Goal: Information Seeking & Learning: Learn about a topic

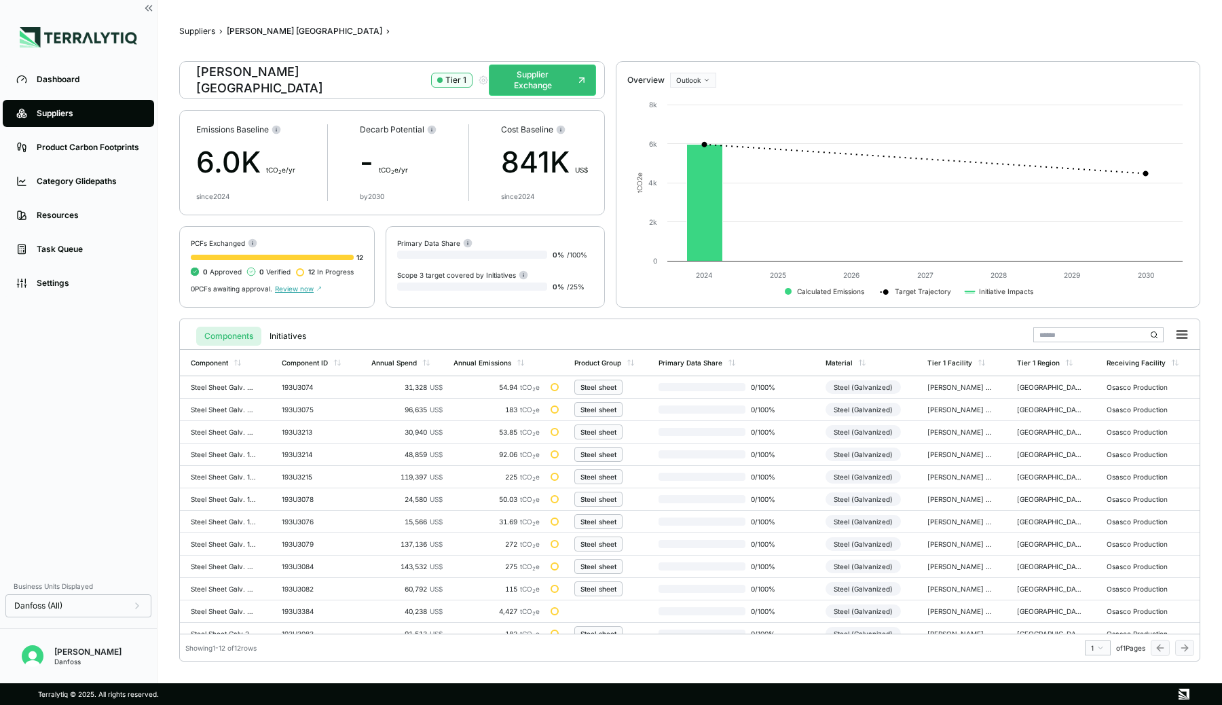
click at [72, 112] on div "Suppliers" at bounding box center [89, 113] width 104 height 11
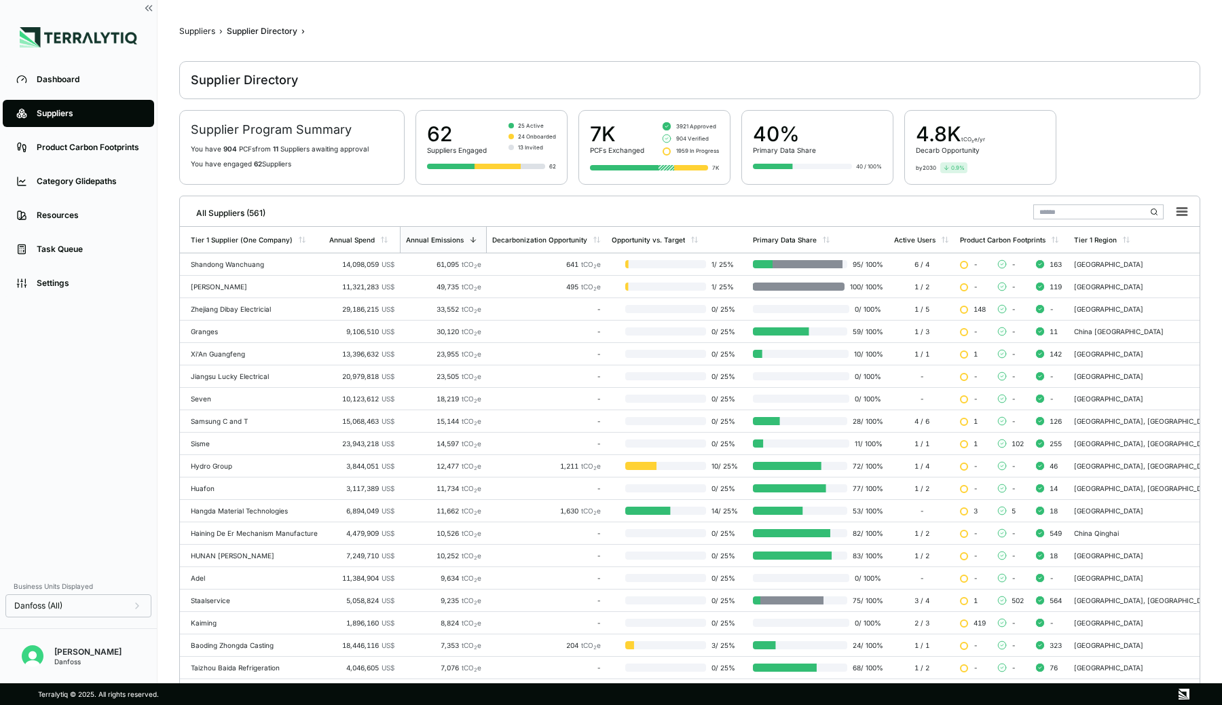
click at [1063, 211] on input "text" at bounding box center [1098, 211] width 130 height 15
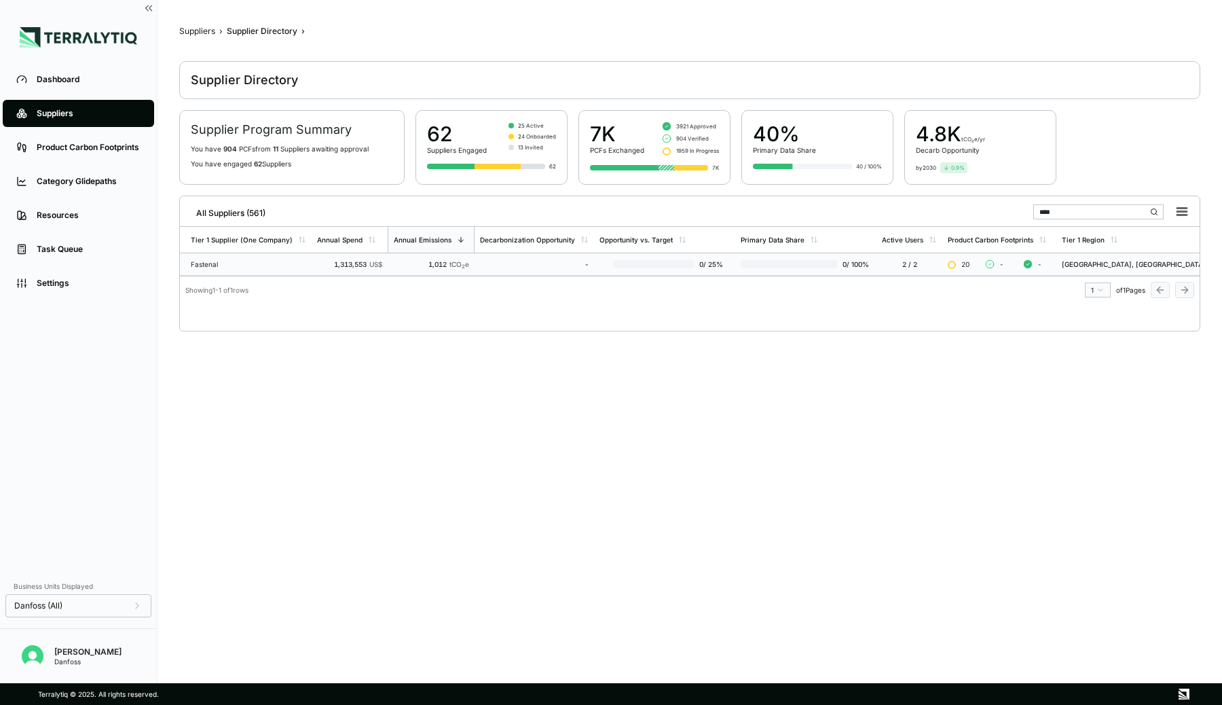
type input "****"
click at [420, 263] on div "1,012 tCO 2 e" at bounding box center [431, 264] width 76 height 8
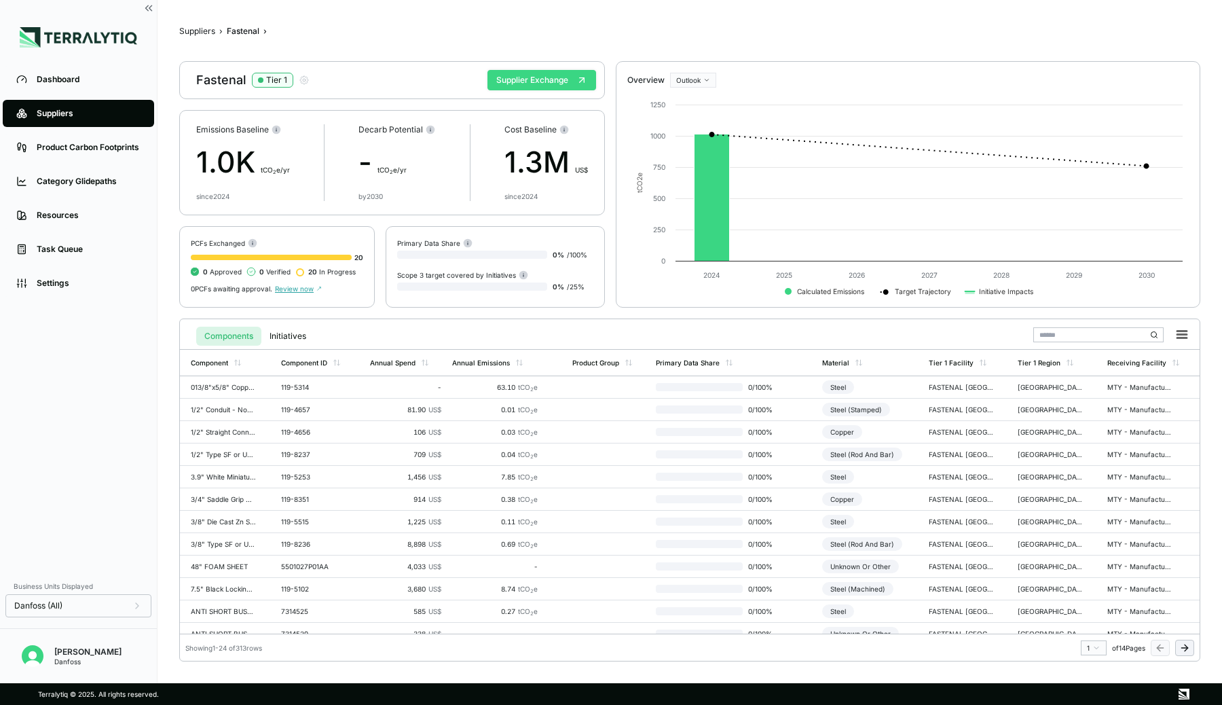
click at [561, 85] on button "Supplier Exchange" at bounding box center [541, 80] width 109 height 20
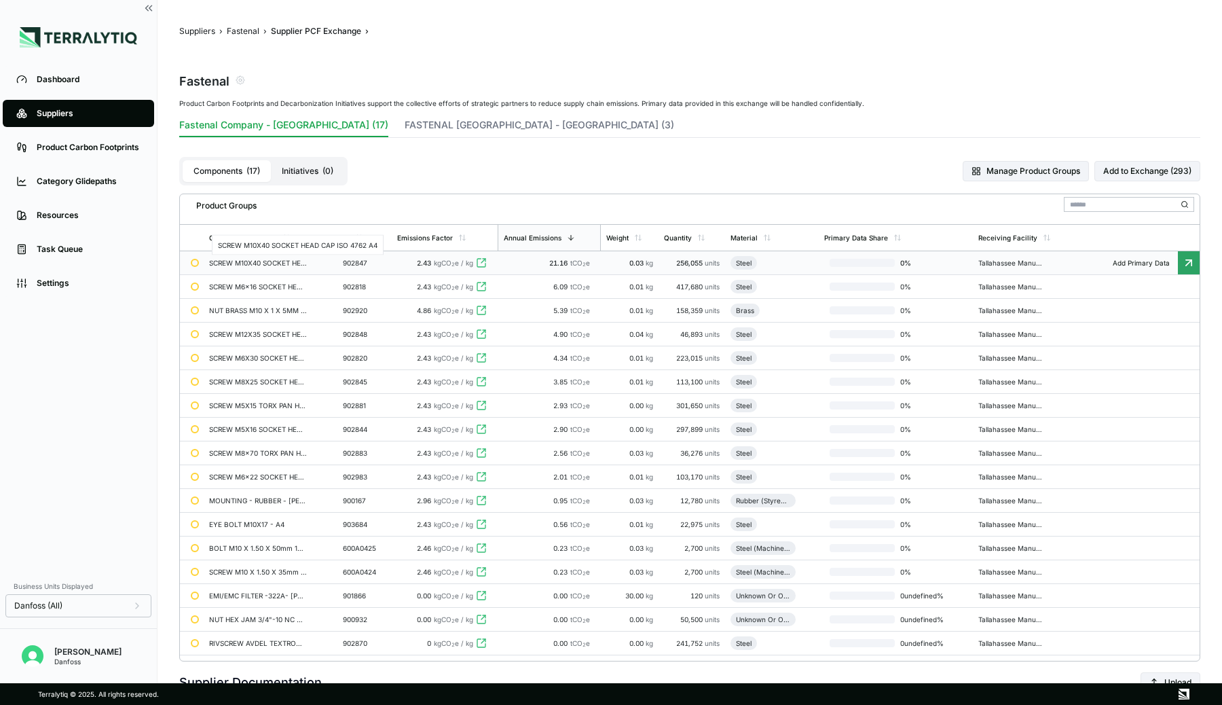
click at [296, 263] on div "SCREW M10X40 SOCKET HEAD CAP ISO 4762 A4" at bounding box center [258, 263] width 98 height 8
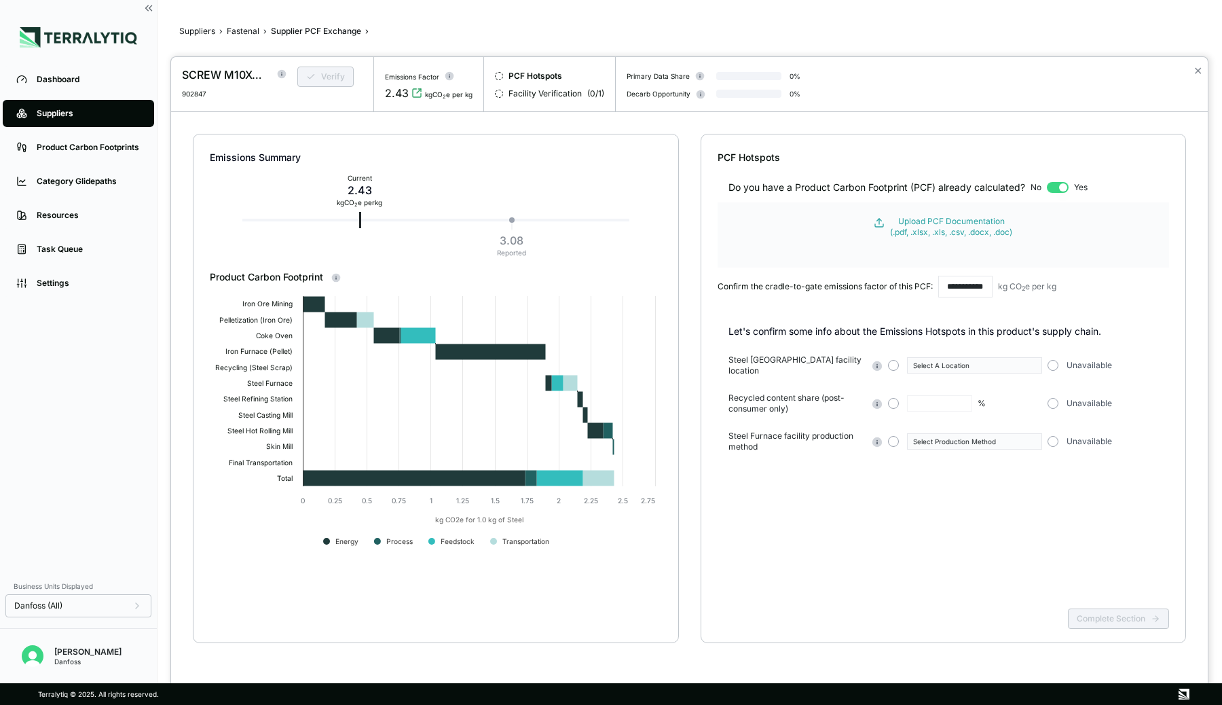
scroll to position [14, 0]
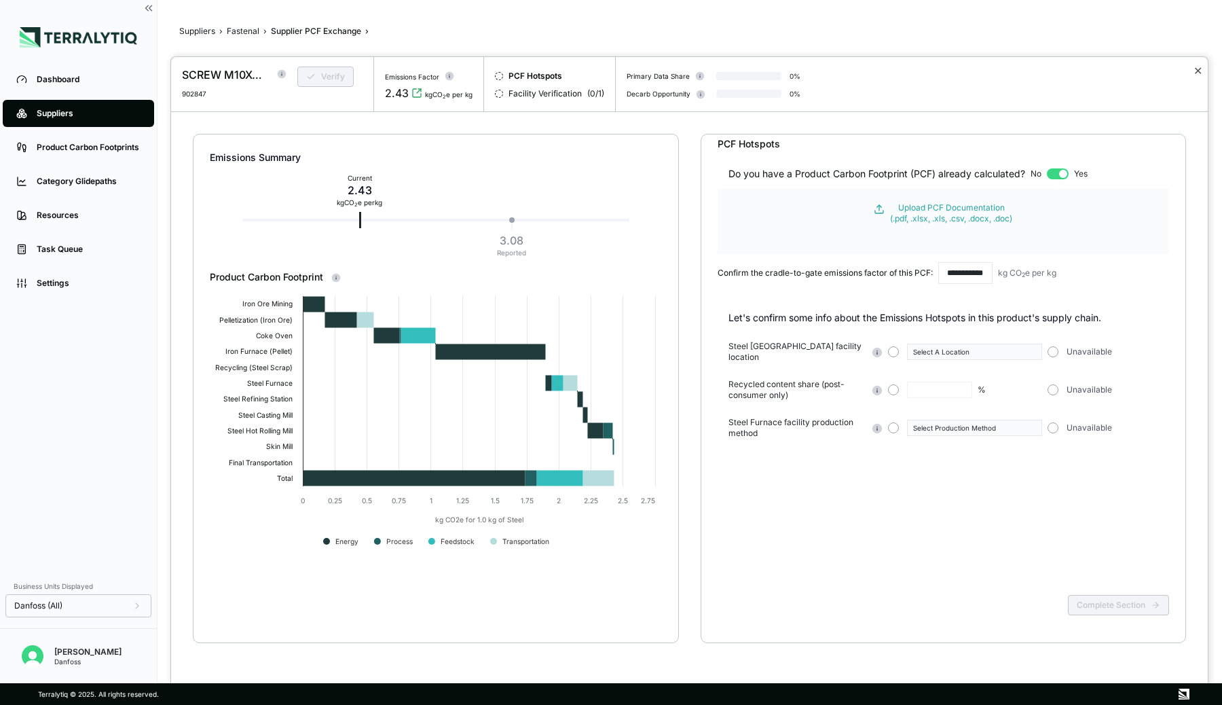
click at [1199, 69] on button "✕" at bounding box center [1198, 70] width 9 height 16
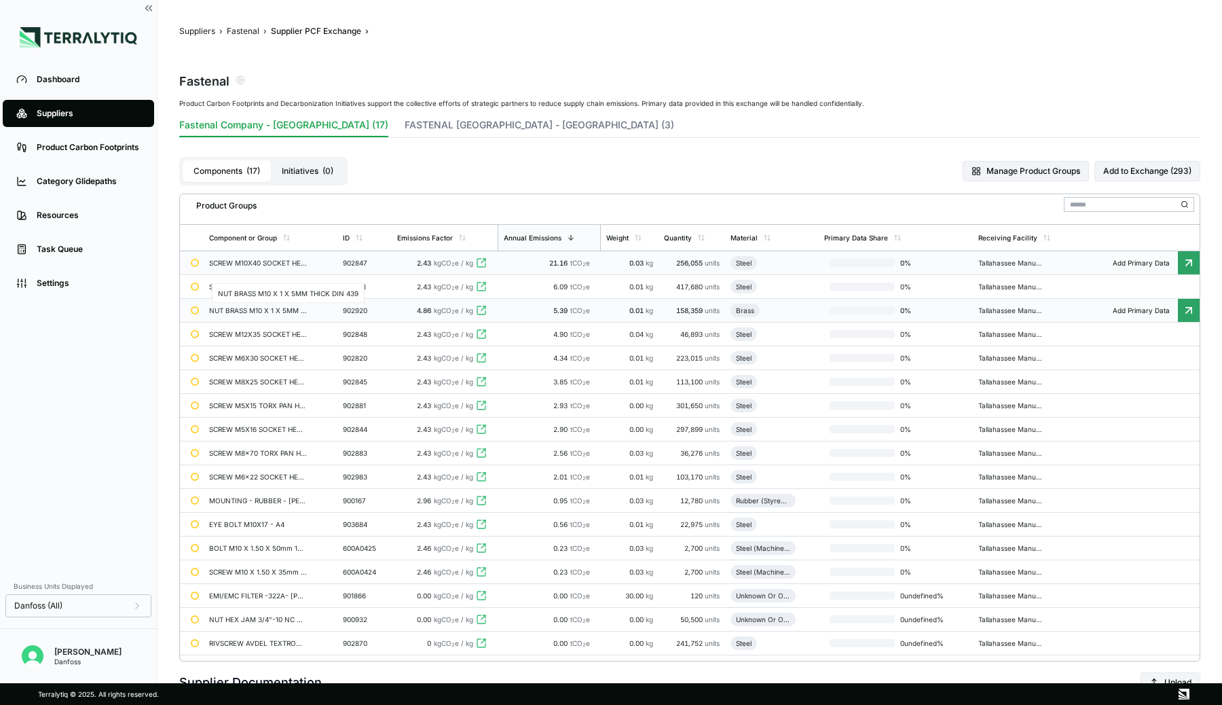
click at [303, 312] on div "NUT BRASS M10 X 1 X 5MM THICK DIN 439" at bounding box center [258, 310] width 98 height 8
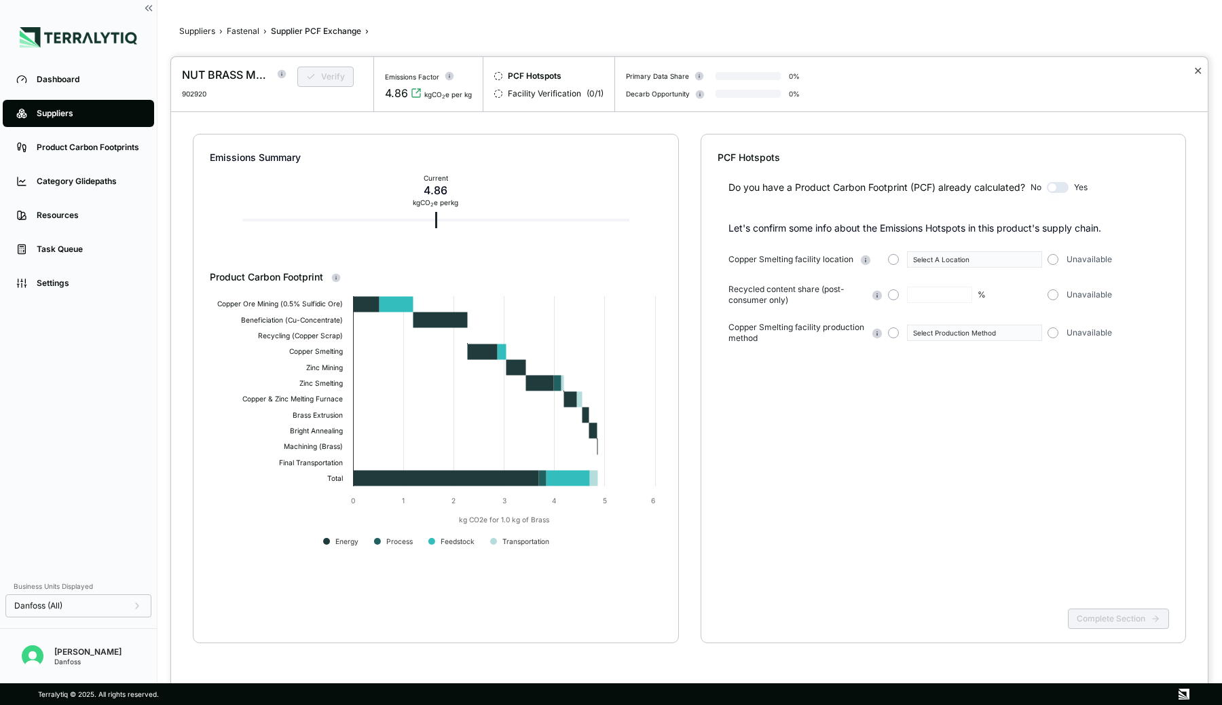
click at [1197, 70] on button "✕" at bounding box center [1198, 70] width 9 height 16
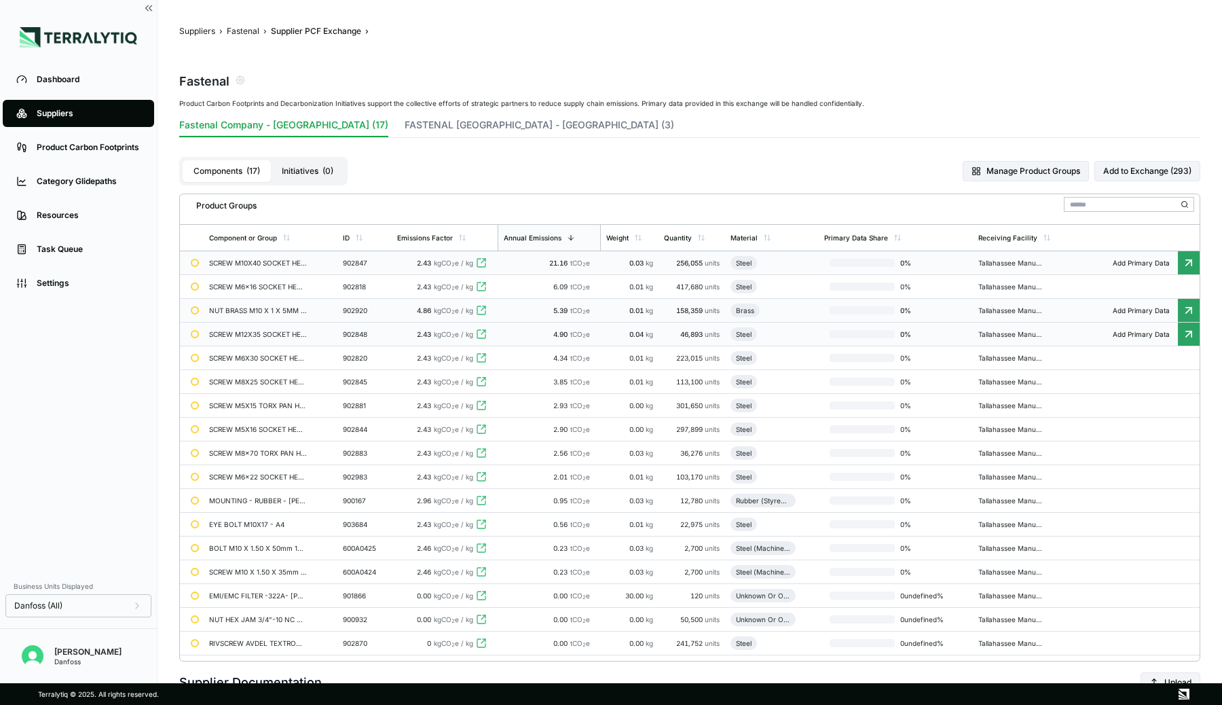
click at [396, 335] on td "2.43 kgCO 2 e / kg" at bounding box center [445, 335] width 106 height 24
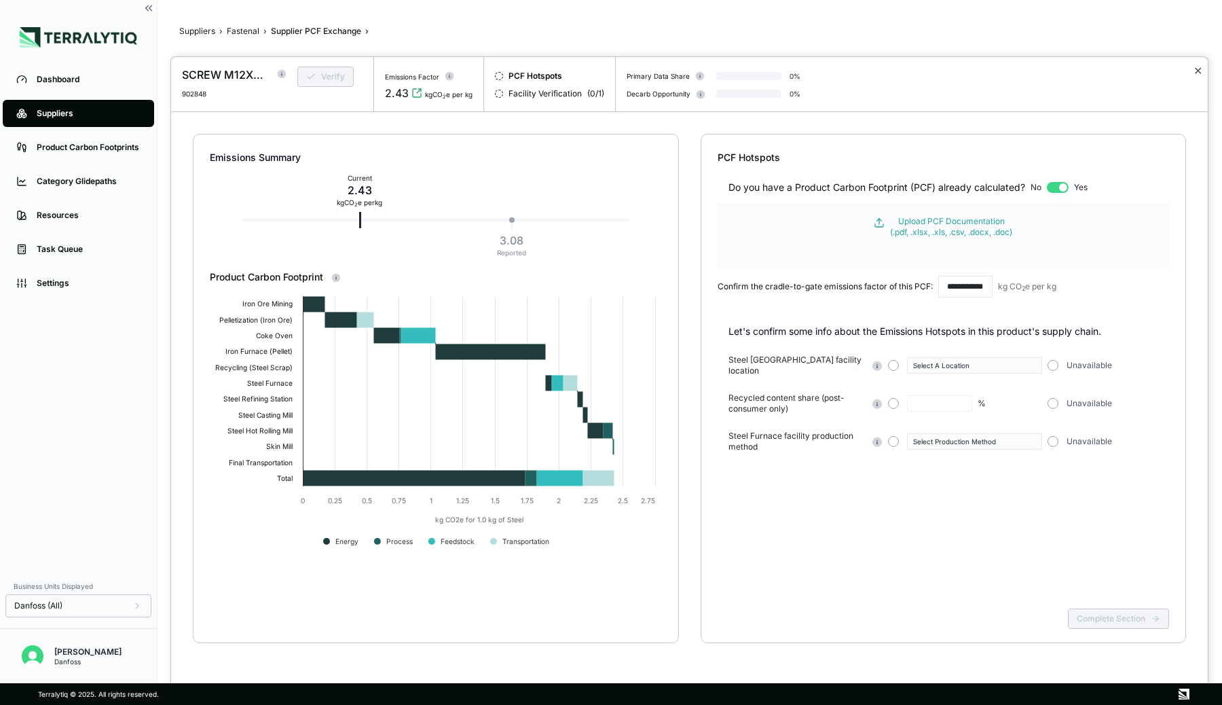
click at [1197, 67] on button "✕" at bounding box center [1198, 70] width 9 height 16
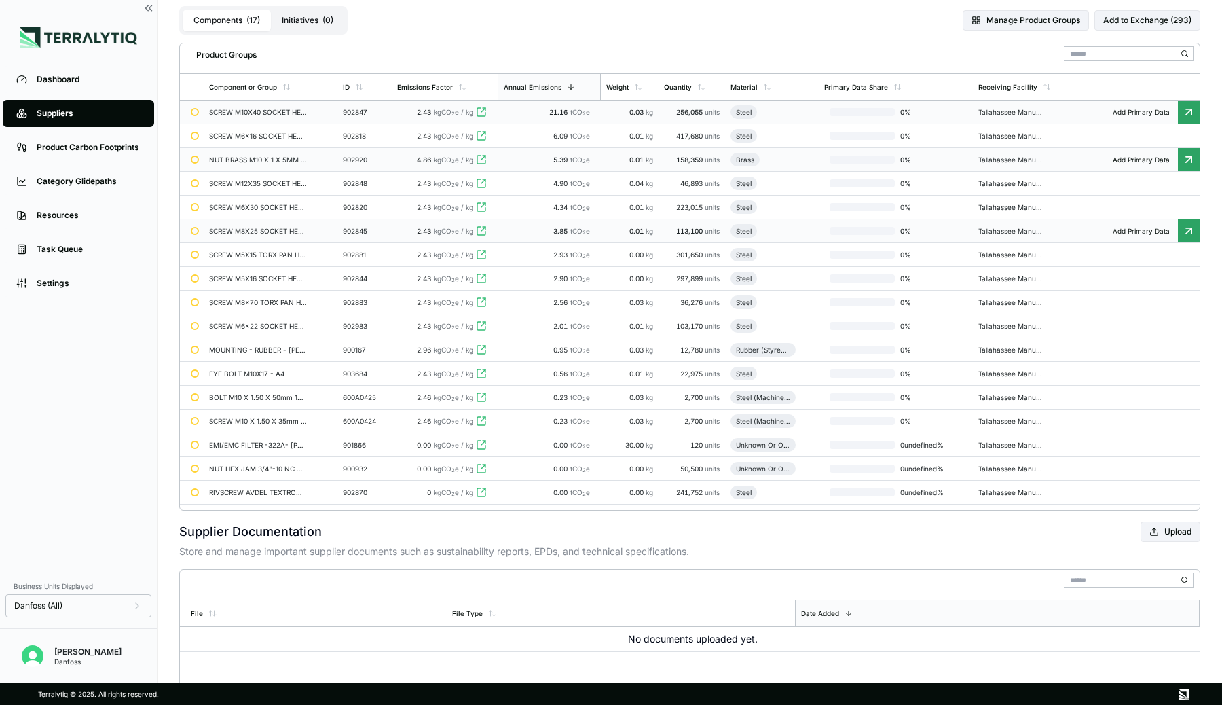
scroll to position [152, 0]
click at [49, 210] on div "Resources" at bounding box center [89, 215] width 104 height 11
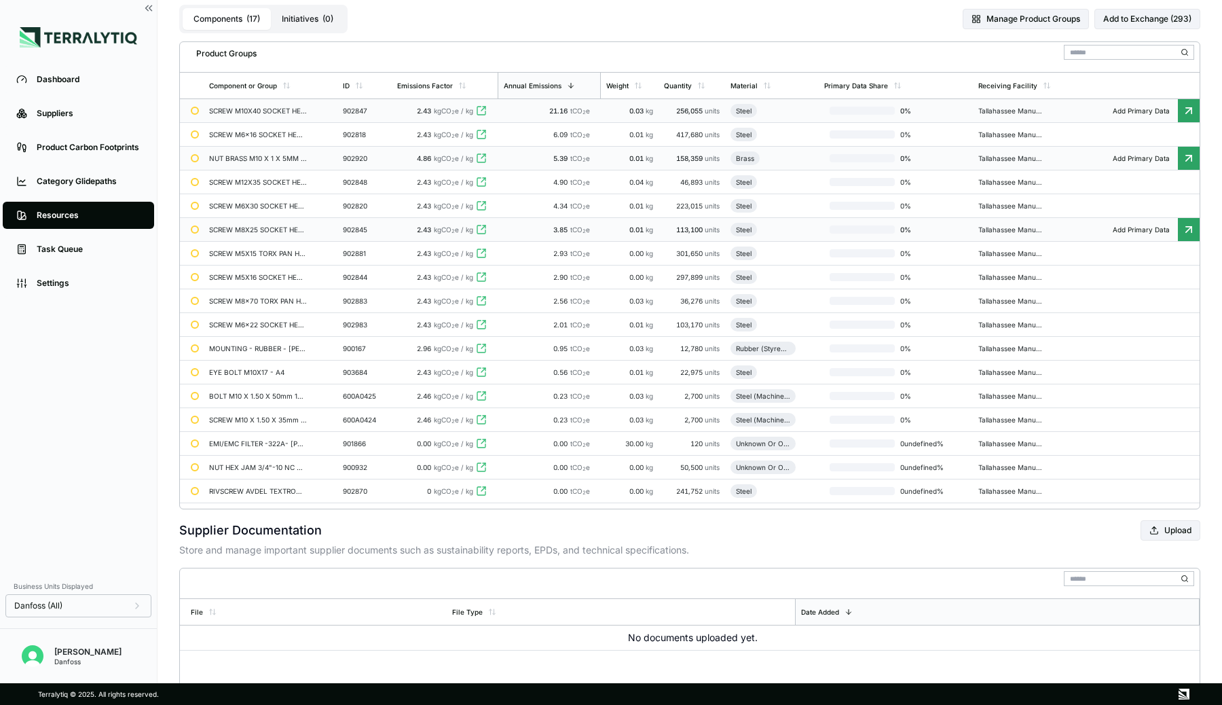
scroll to position [4, 0]
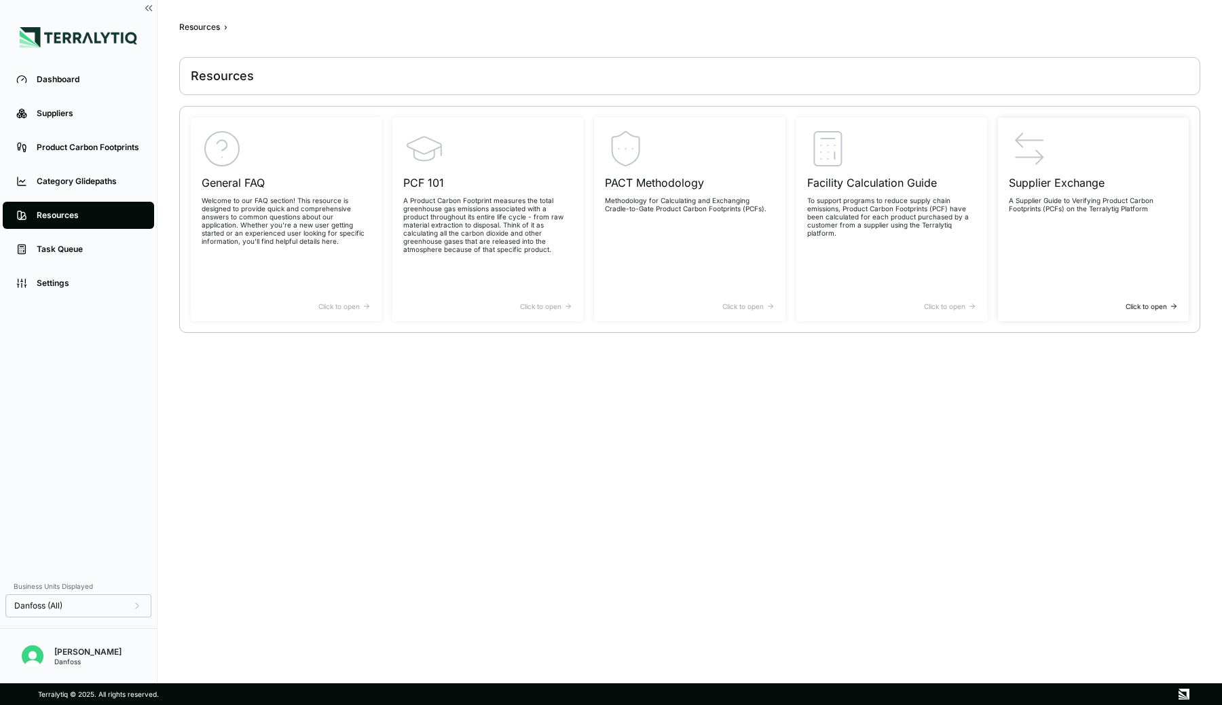
click at [1039, 233] on div "Supplier Exchange A Supplier Guide to Verifying Product Carbon Footprints (PCFs…" at bounding box center [1093, 215] width 169 height 174
click at [71, 112] on div "Suppliers" at bounding box center [89, 113] width 104 height 11
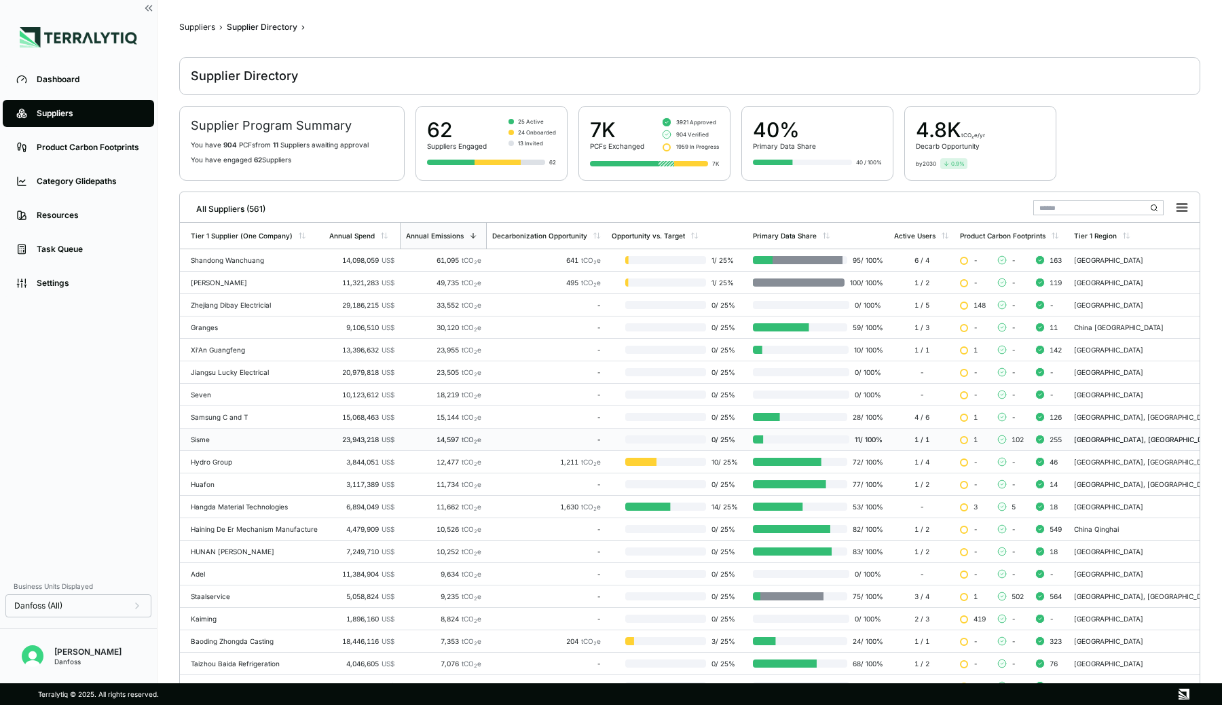
click at [240, 442] on div "Sisme" at bounding box center [255, 439] width 128 height 8
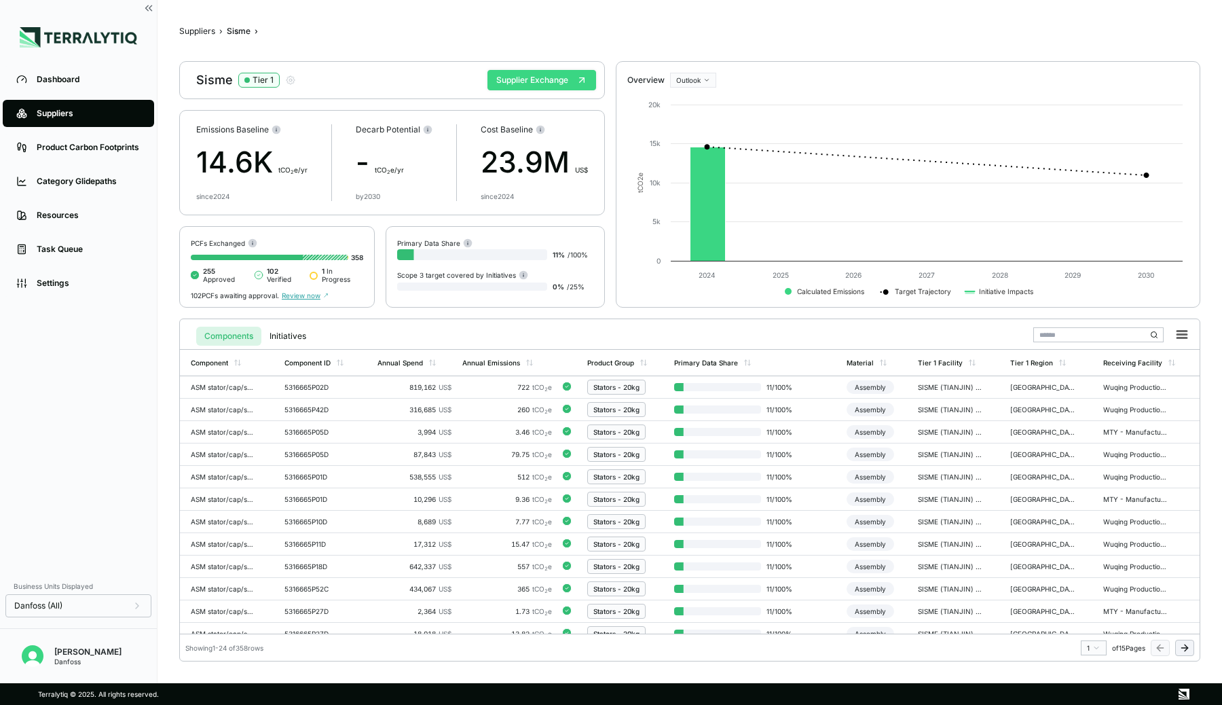
click at [514, 79] on button "Supplier Exchange" at bounding box center [541, 80] width 109 height 20
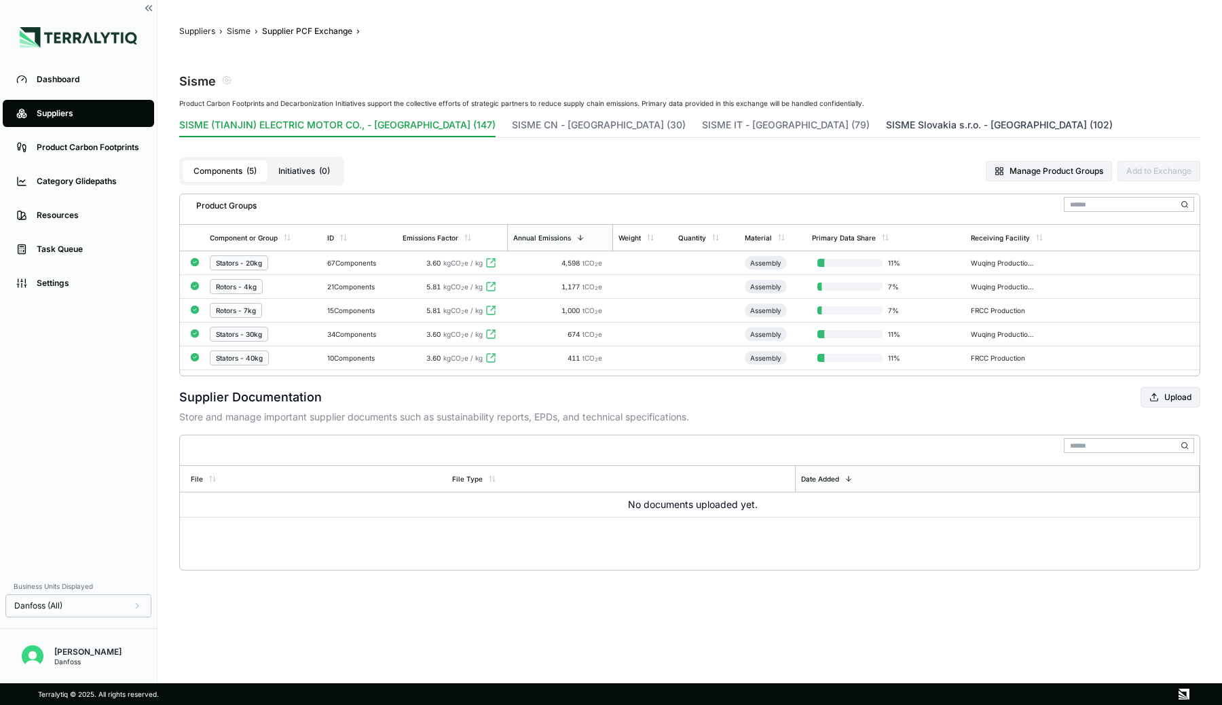
click at [886, 129] on button "SISME Slovakia s.r.o. - [GEOGRAPHIC_DATA] (102)" at bounding box center [999, 127] width 227 height 19
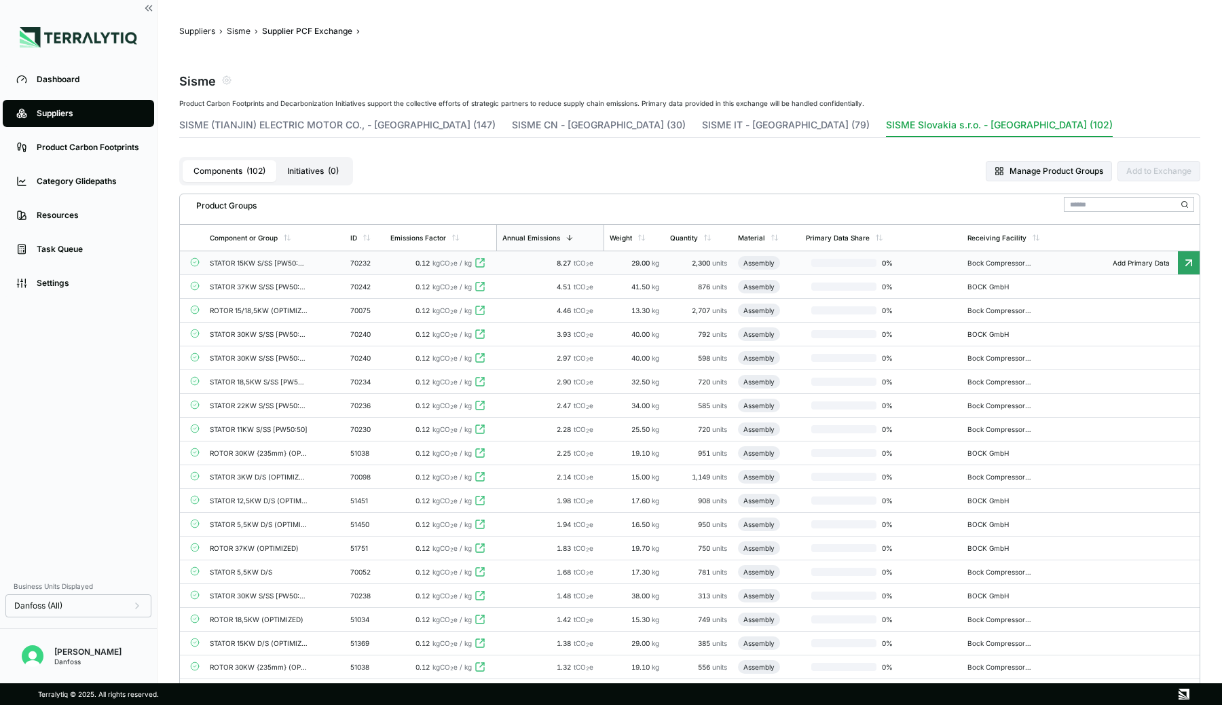
click at [352, 260] on div "70232" at bounding box center [364, 263] width 29 height 8
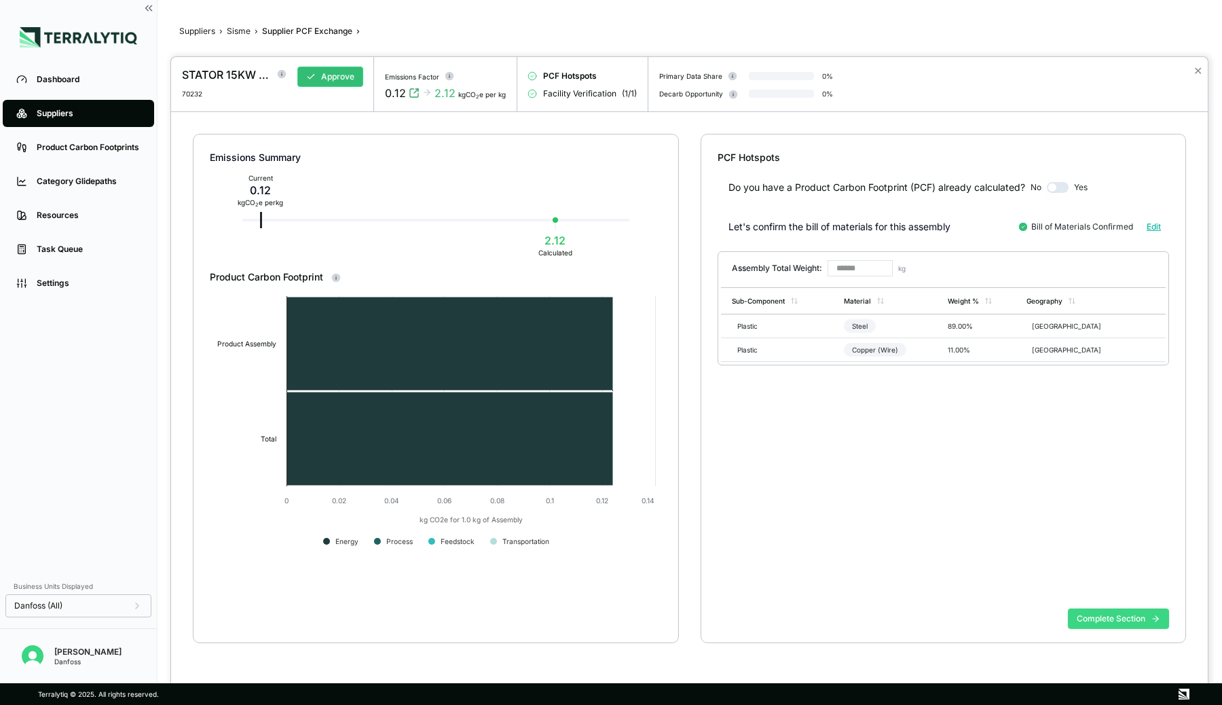
click at [1099, 622] on button "Complete Section" at bounding box center [1118, 618] width 101 height 20
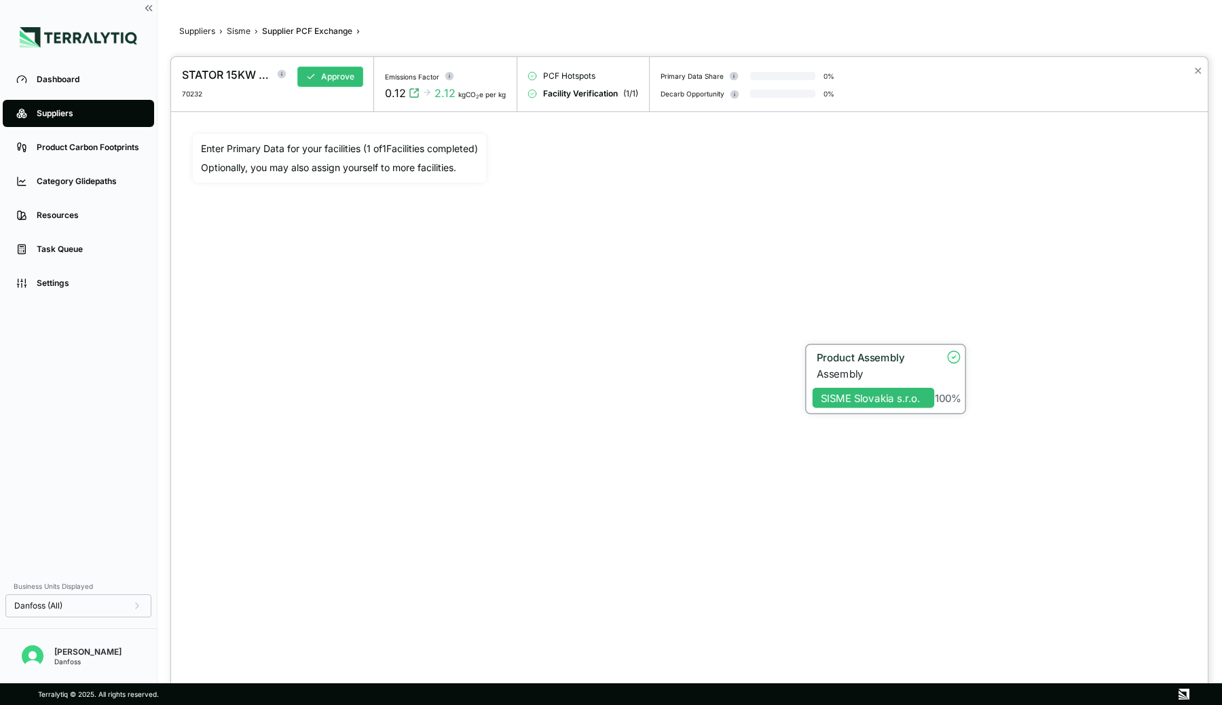
click at [817, 356] on div "Product Assembly" at bounding box center [872, 357] width 110 height 12
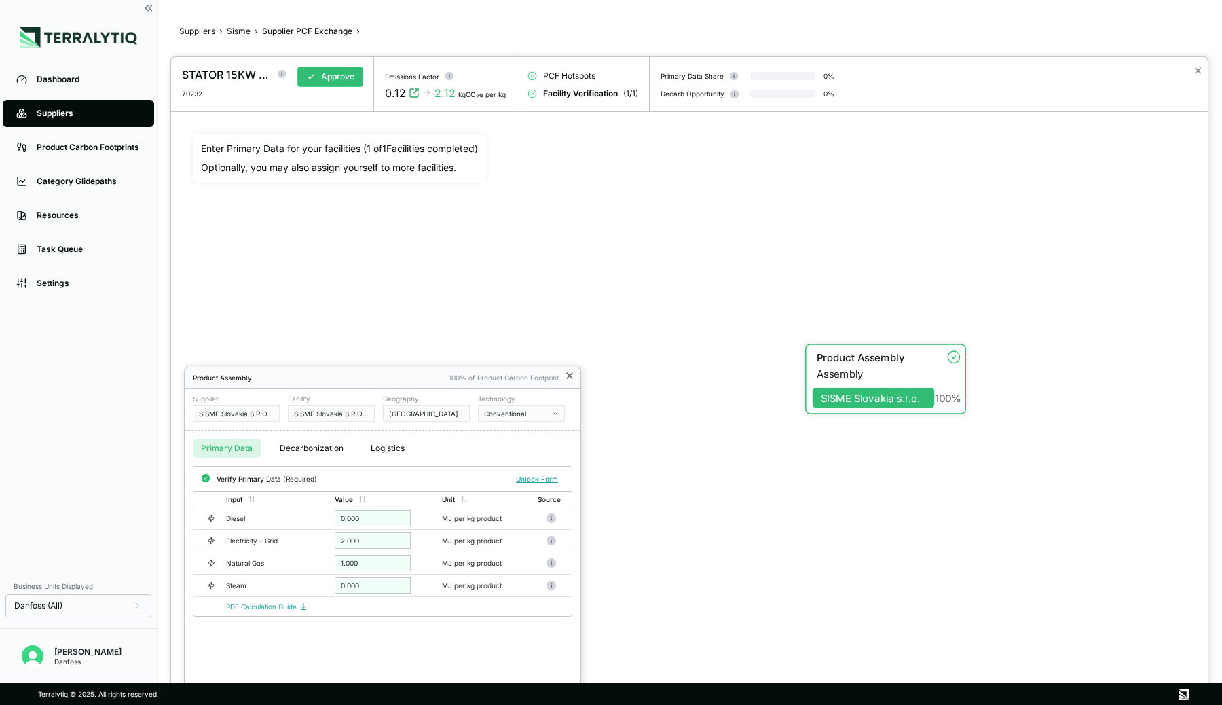
click at [572, 373] on icon at bounding box center [569, 375] width 5 height 5
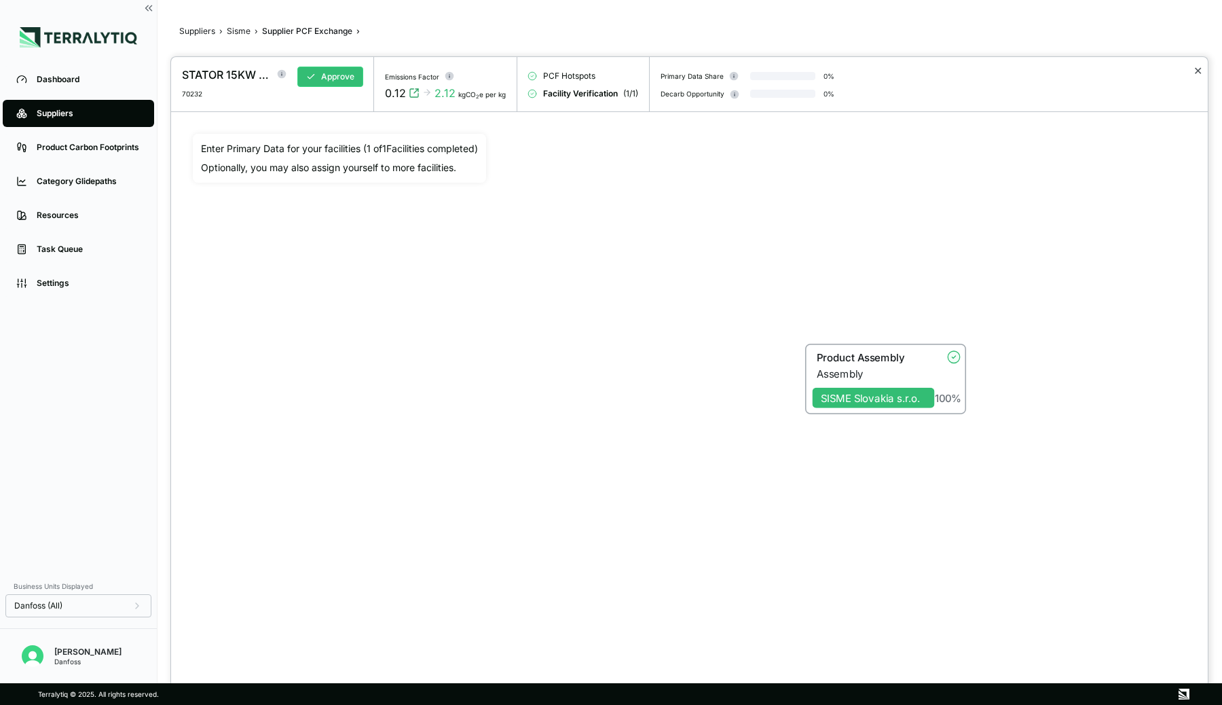
click at [1201, 75] on button "✕" at bounding box center [1198, 70] width 9 height 16
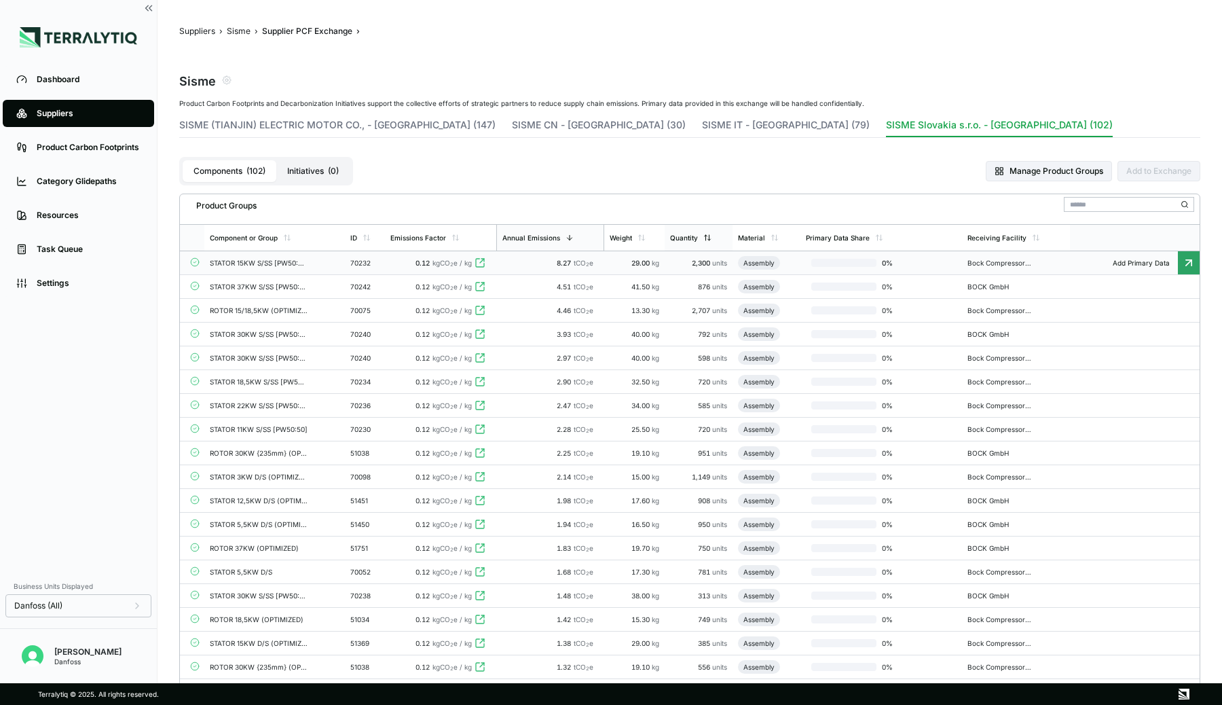
click at [684, 238] on div "Quantity" at bounding box center [684, 238] width 28 height 8
click at [511, 266] on td "4.46 tCO 2 e" at bounding box center [549, 263] width 106 height 24
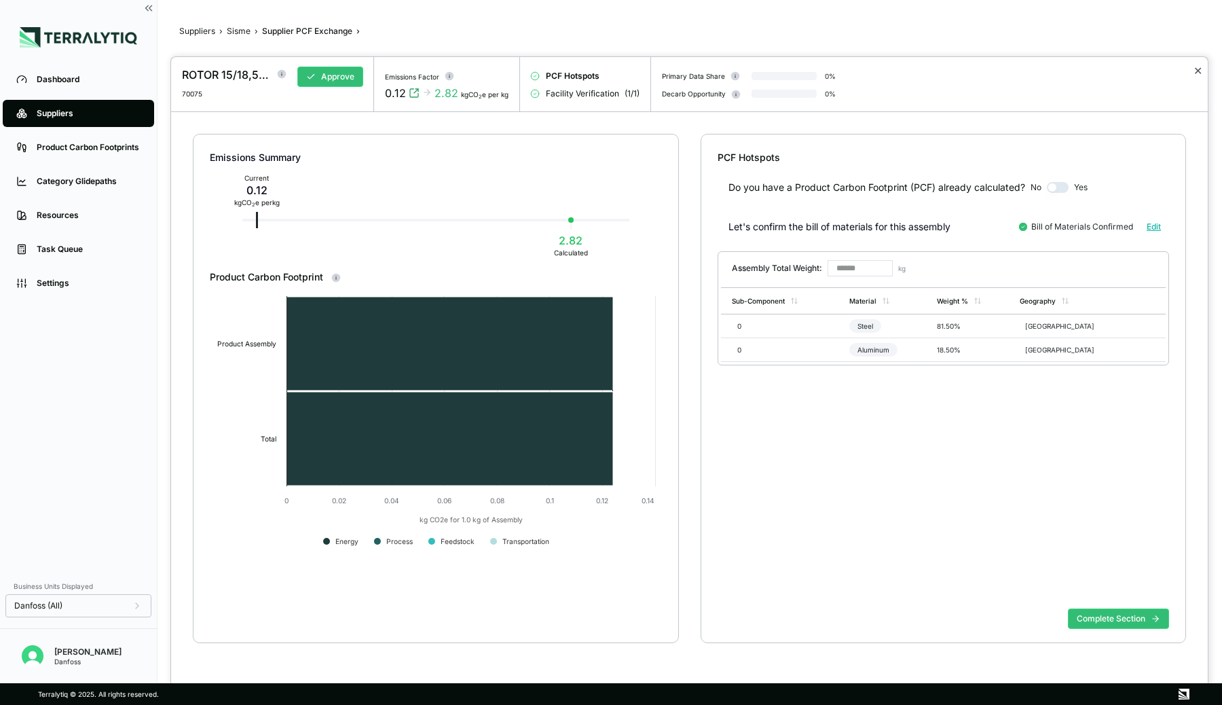
click at [1196, 67] on button "✕" at bounding box center [1198, 70] width 9 height 16
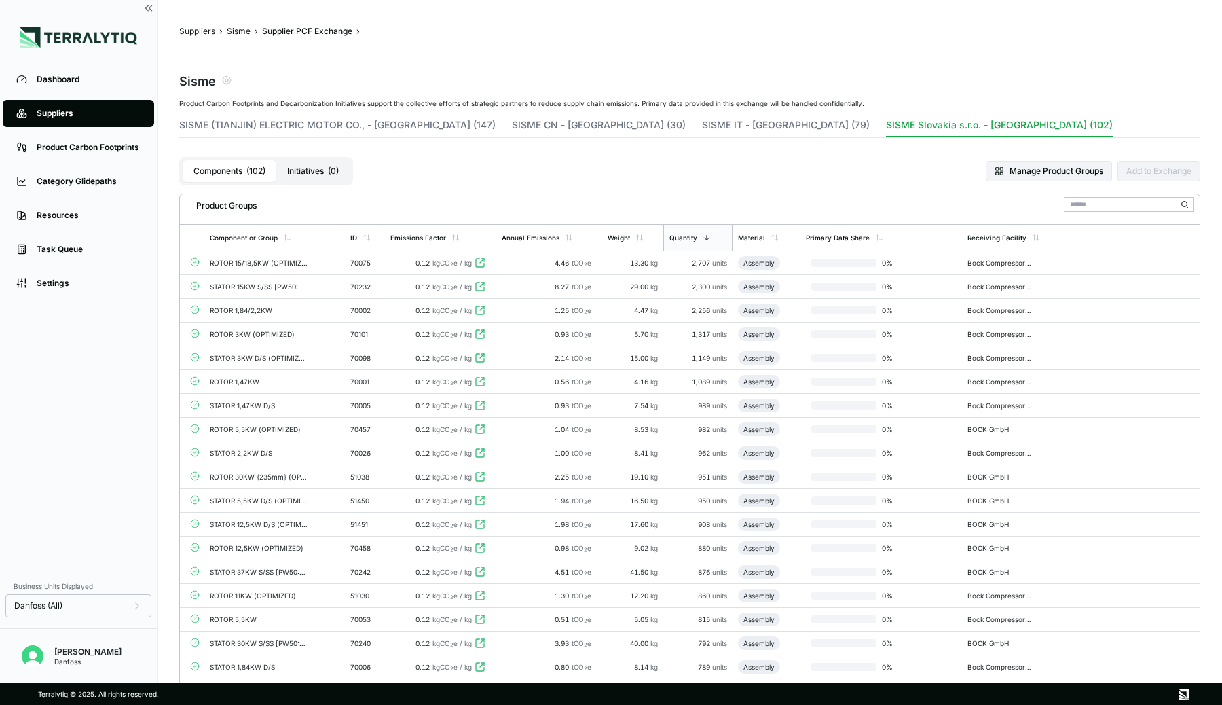
click at [56, 110] on div "Suppliers" at bounding box center [89, 113] width 104 height 11
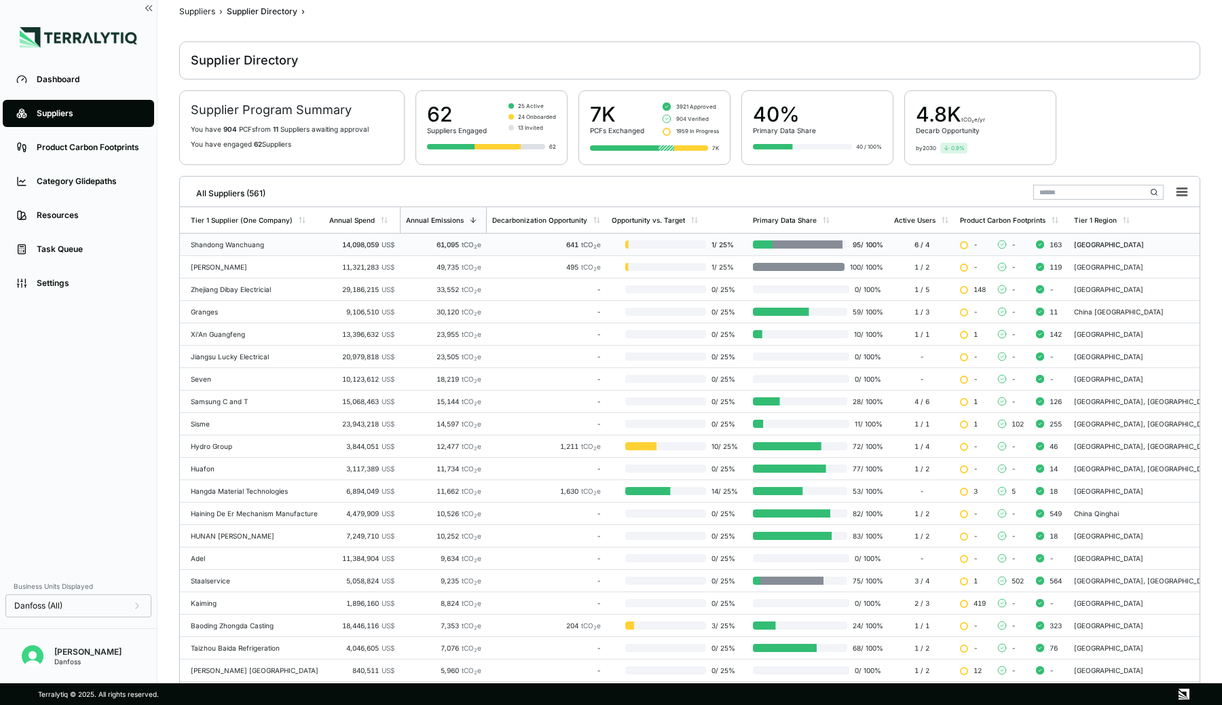
scroll to position [134, 0]
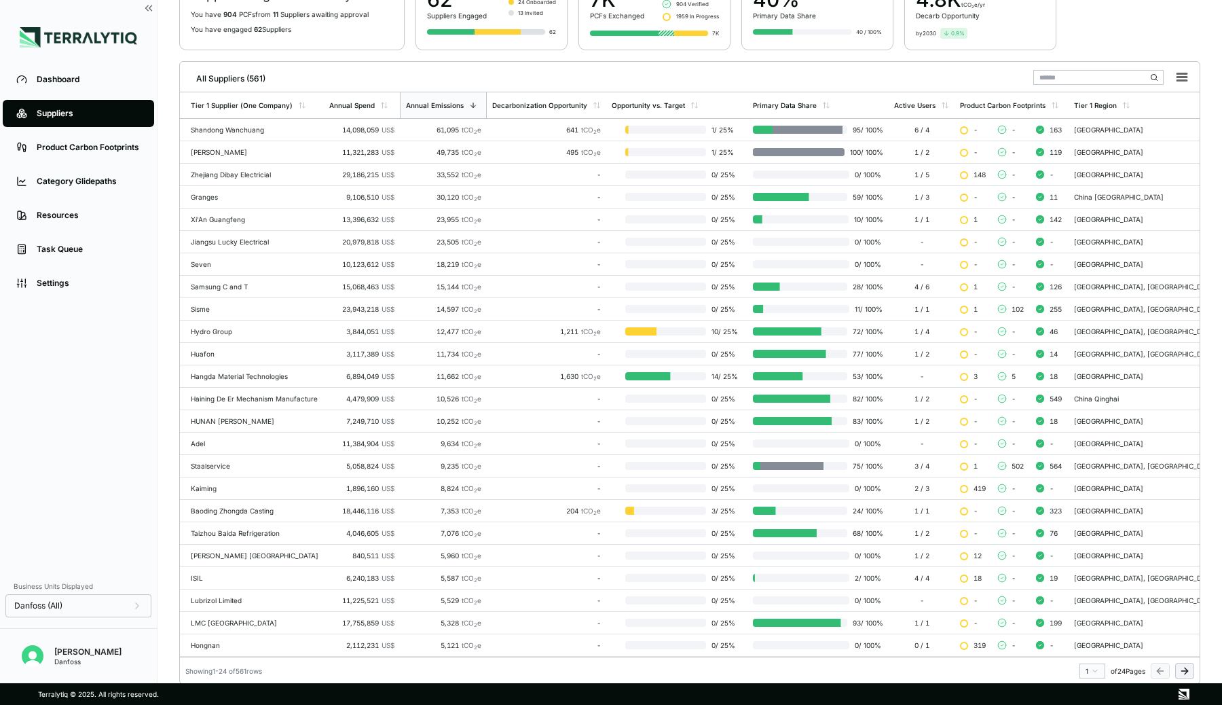
click at [1184, 666] on icon at bounding box center [1184, 670] width 11 height 11
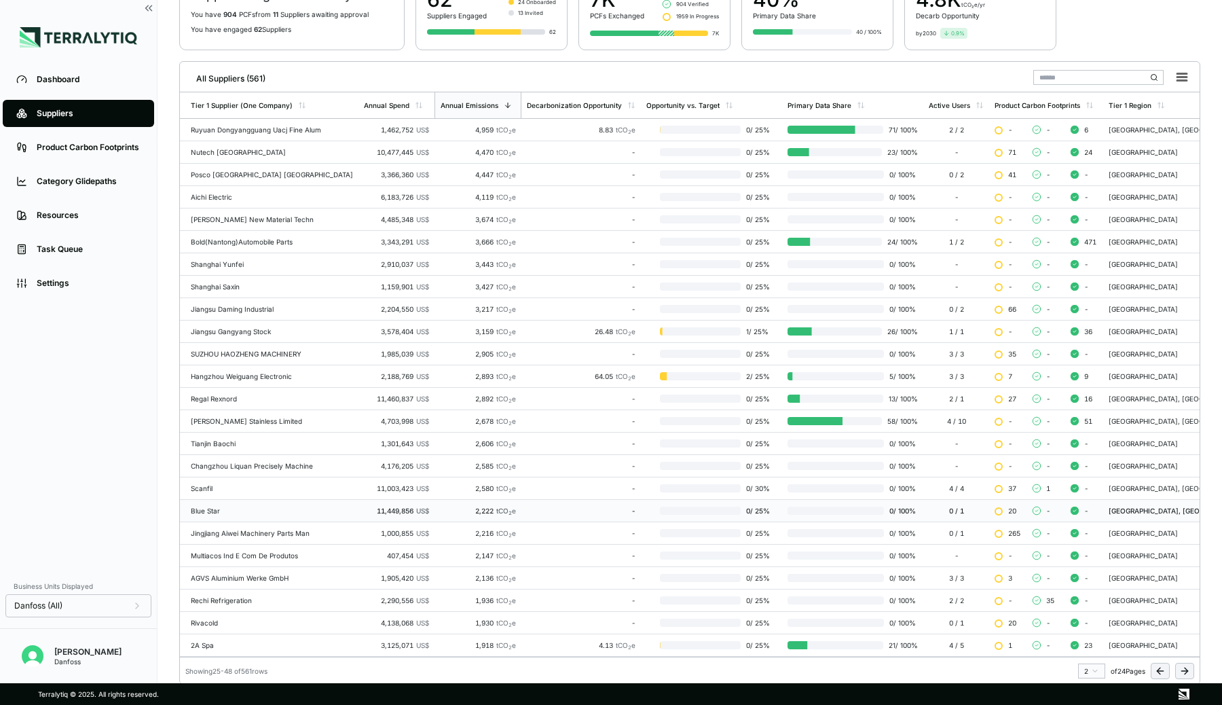
click at [929, 511] on div "0 / 1" at bounding box center [956, 511] width 55 height 8
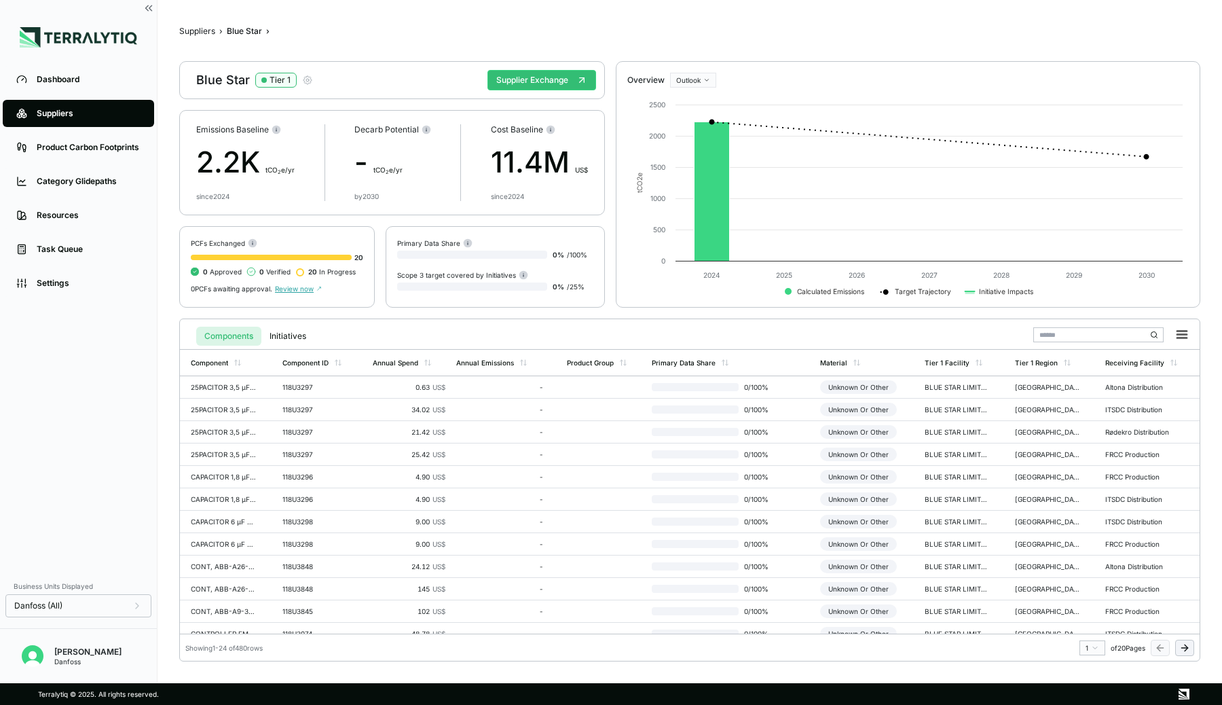
click at [306, 82] on icon "button" at bounding box center [307, 80] width 11 height 11
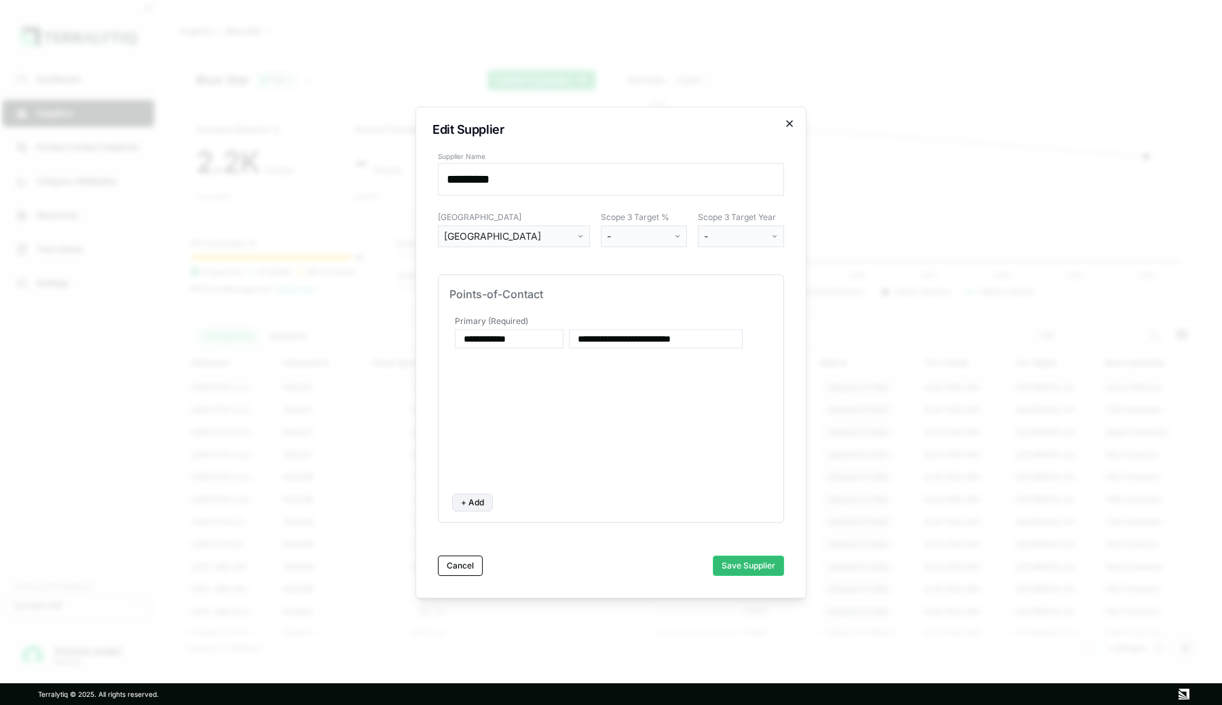
click at [790, 127] on icon "button" at bounding box center [789, 123] width 11 height 11
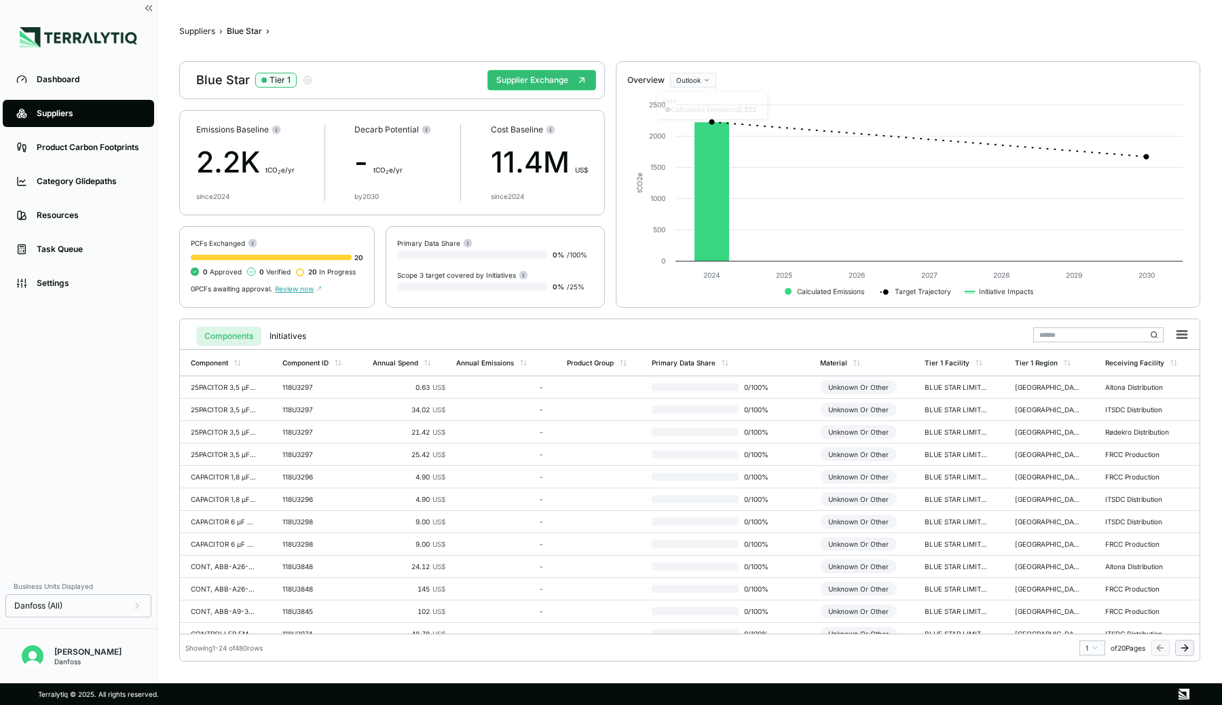
click at [39, 119] on link "Suppliers" at bounding box center [78, 113] width 151 height 27
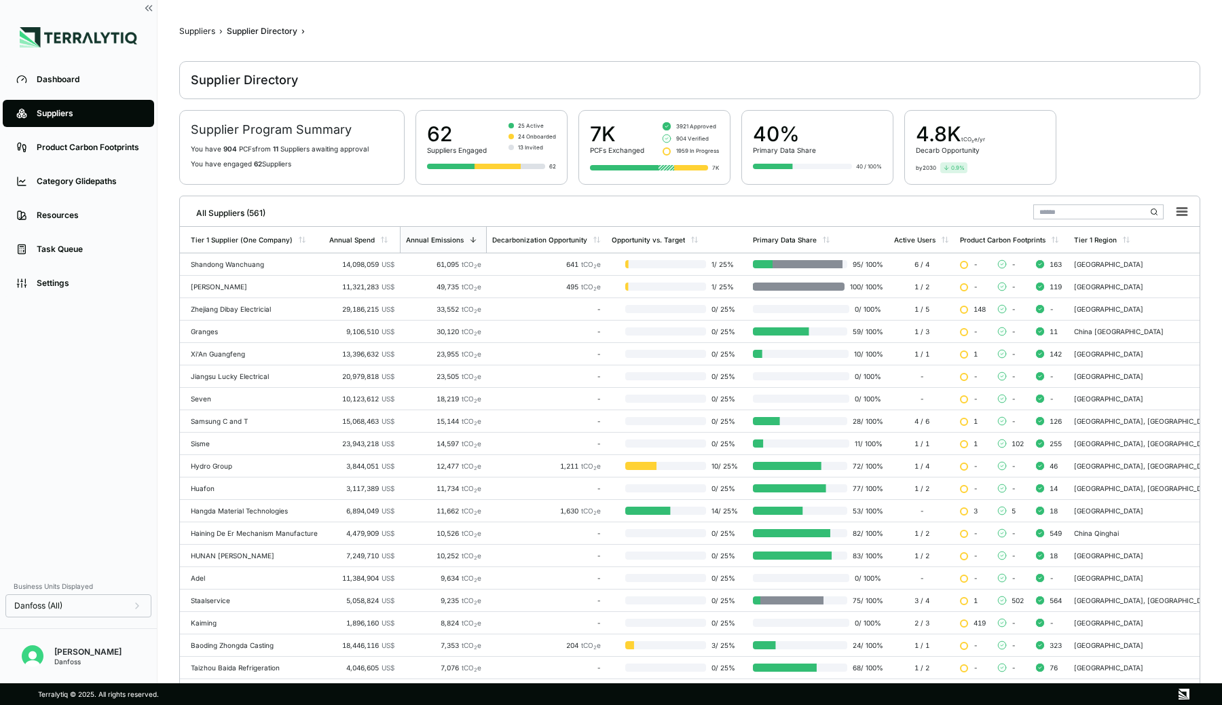
click at [1061, 215] on input "text" at bounding box center [1098, 211] width 130 height 15
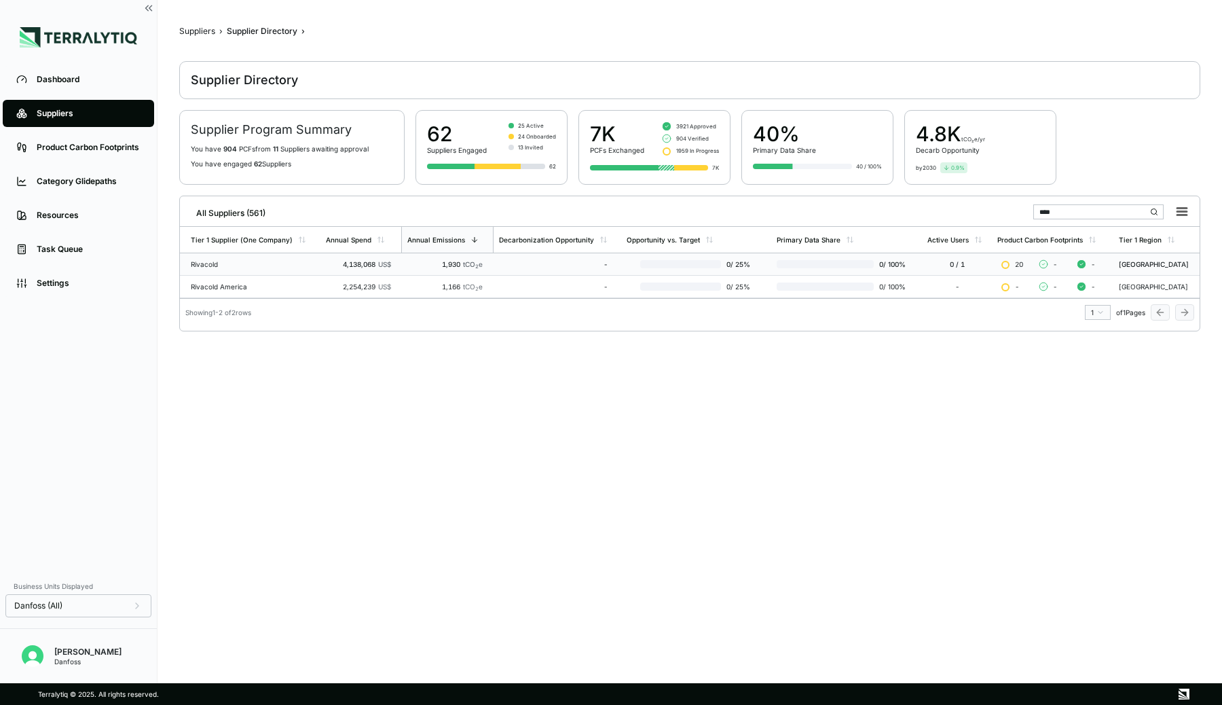
type input "****"
click at [276, 262] on div "Rivacold" at bounding box center [253, 264] width 124 height 8
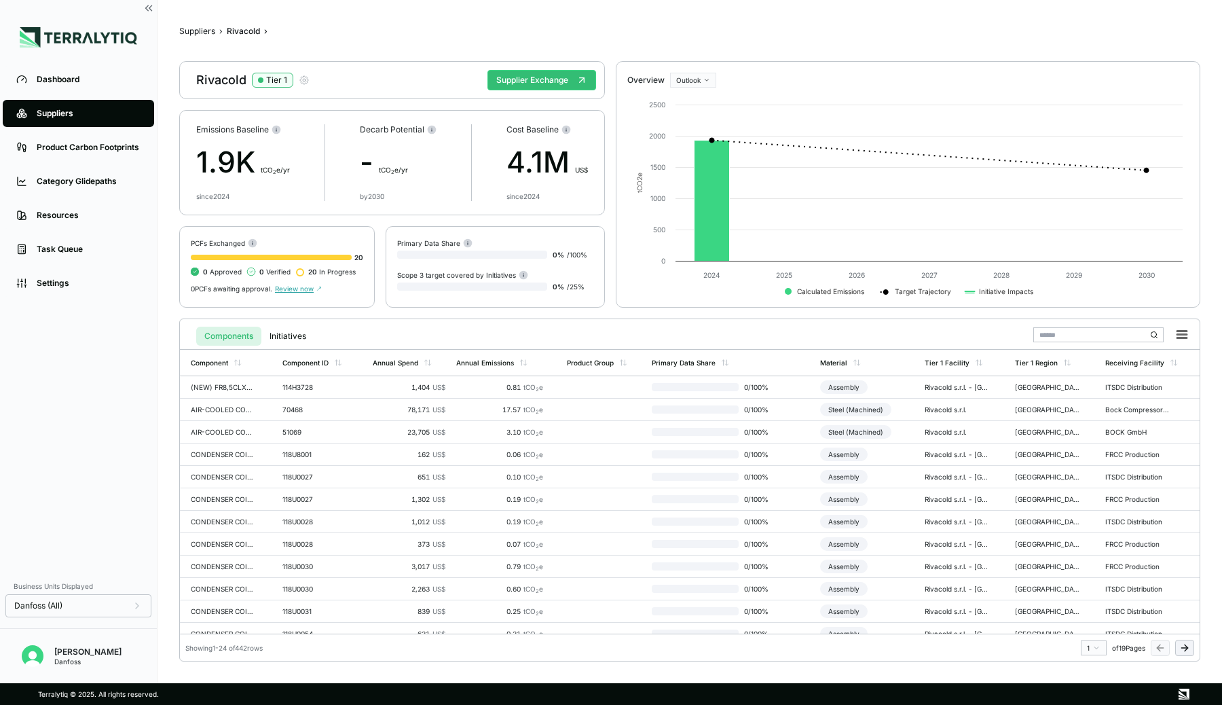
click at [302, 76] on icon "button" at bounding box center [304, 80] width 8 height 8
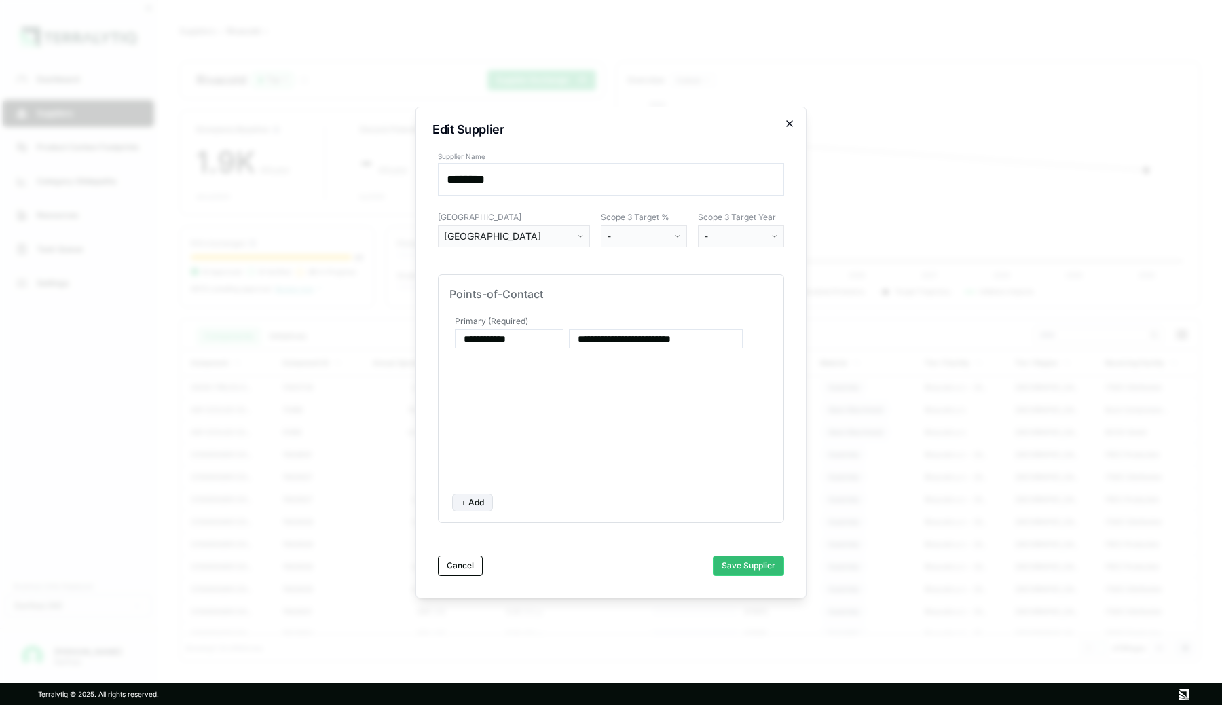
click at [789, 119] on icon "button" at bounding box center [789, 123] width 11 height 11
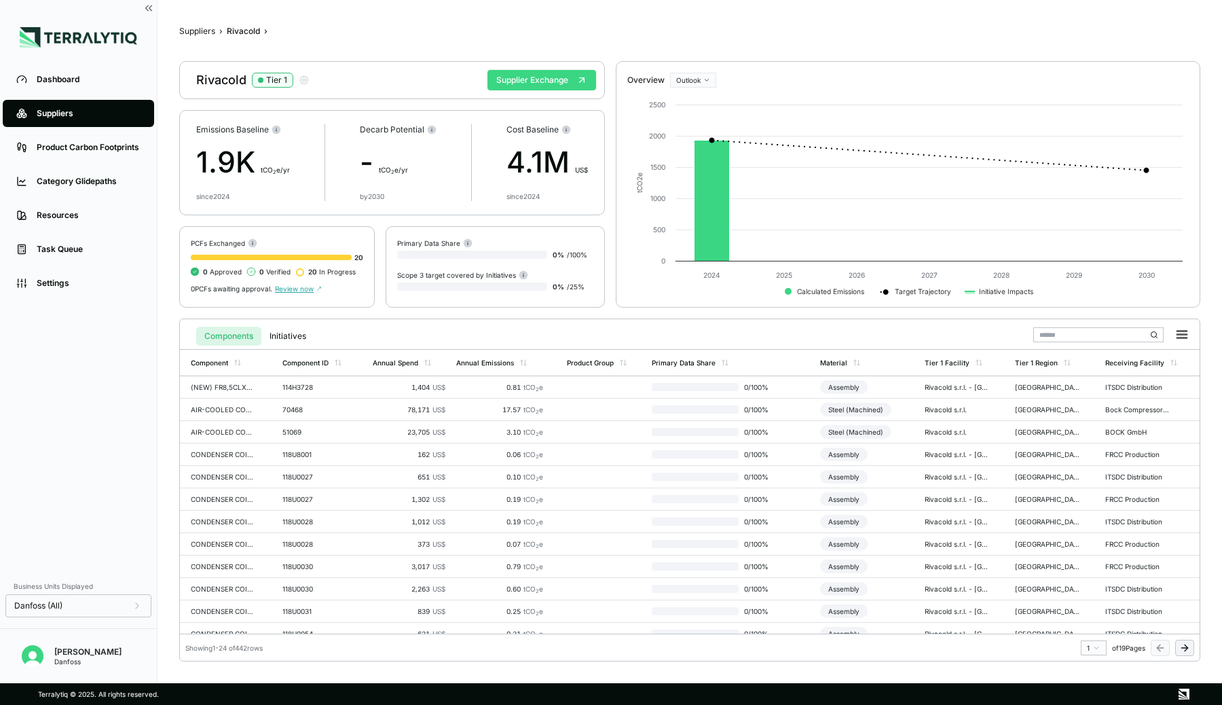
click at [542, 84] on button "Supplier Exchange" at bounding box center [541, 80] width 109 height 20
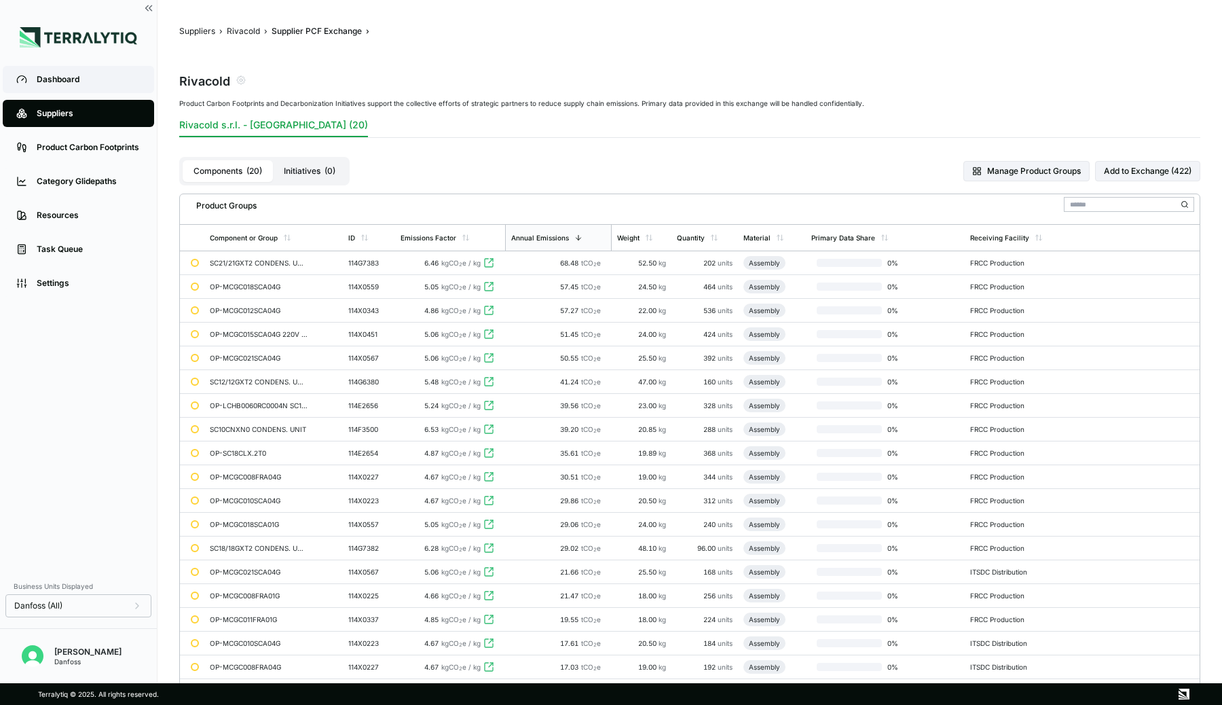
click at [61, 83] on div "Dashboard" at bounding box center [89, 79] width 104 height 11
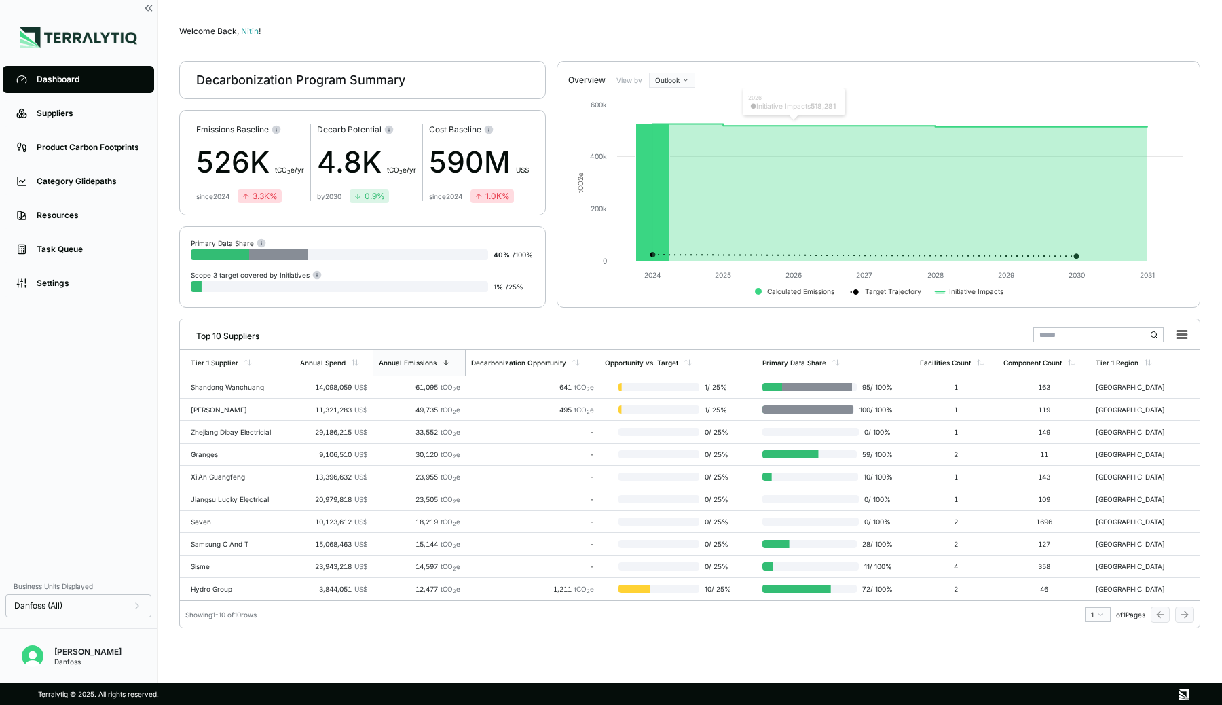
click at [681, 79] on html "Dashboard Suppliers Product Carbon Footprints Category Glidepaths Resources Tas…" at bounding box center [611, 352] width 1222 height 705
click at [668, 134] on div "Geography" at bounding box center [692, 135] width 80 height 16
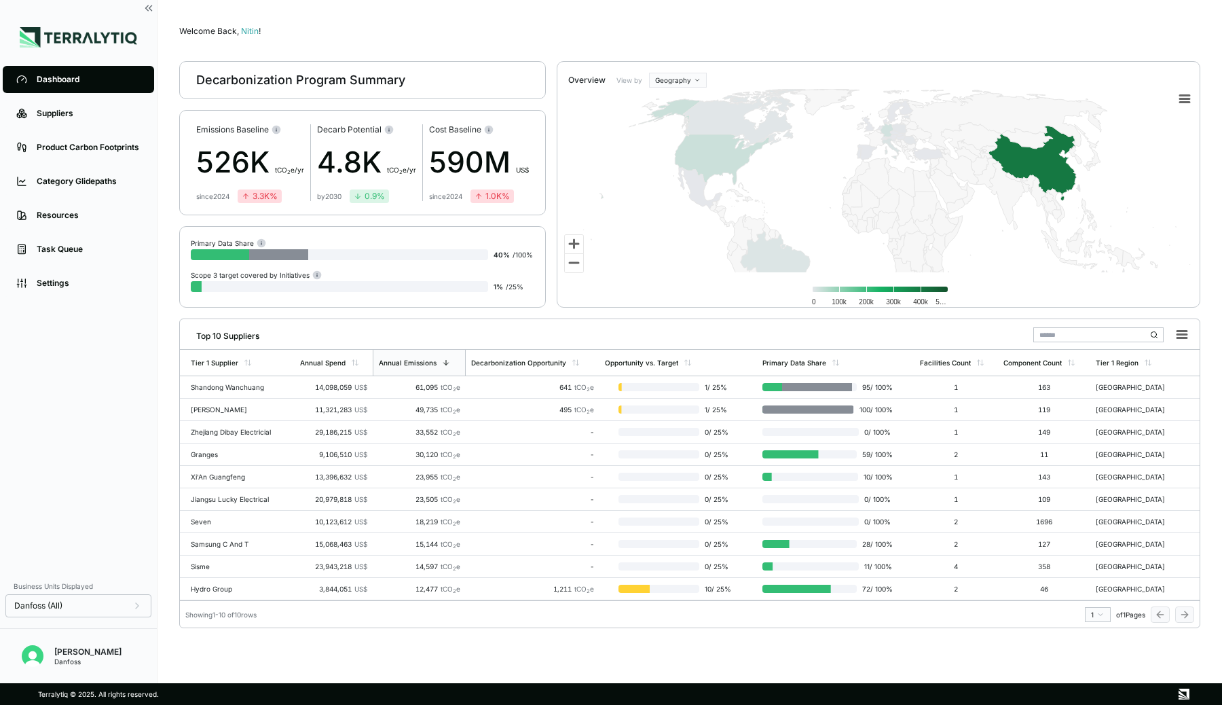
drag, startPoint x: 943, startPoint y: 145, endPoint x: 932, endPoint y: 219, distance: 75.5
click at [932, 219] on g at bounding box center [879, 228] width 622 height 278
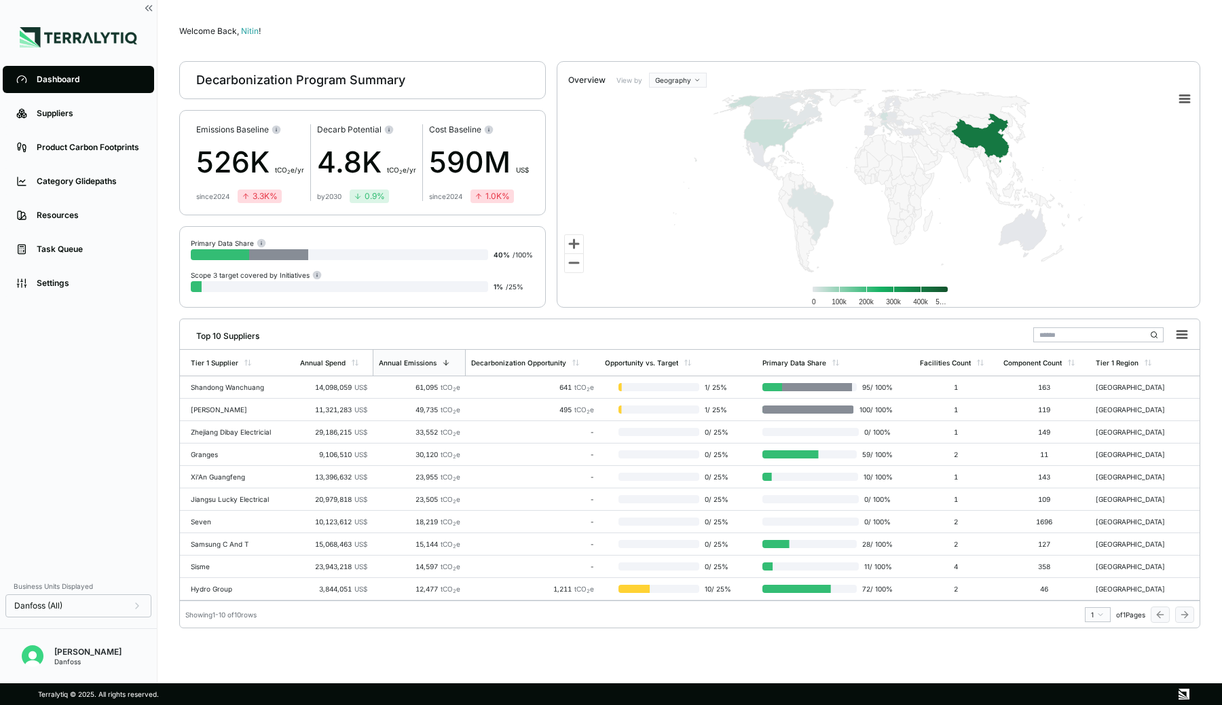
click at [52, 79] on div "Dashboard" at bounding box center [89, 79] width 104 height 11
click at [61, 104] on link "Suppliers" at bounding box center [78, 113] width 151 height 27
